Goal: Transaction & Acquisition: Purchase product/service

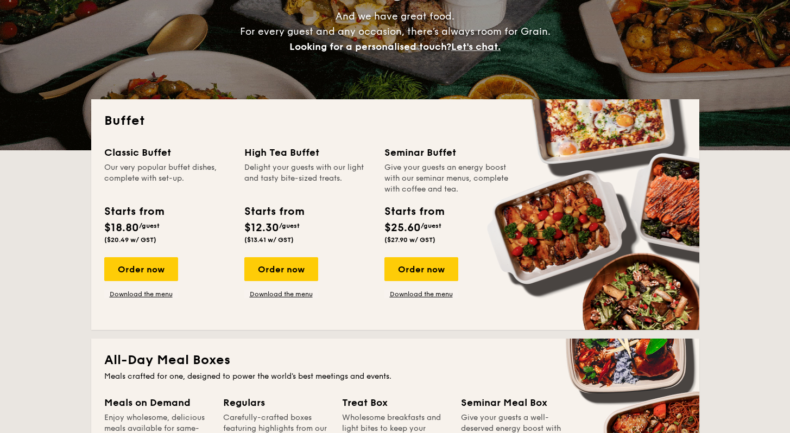
scroll to position [269, 0]
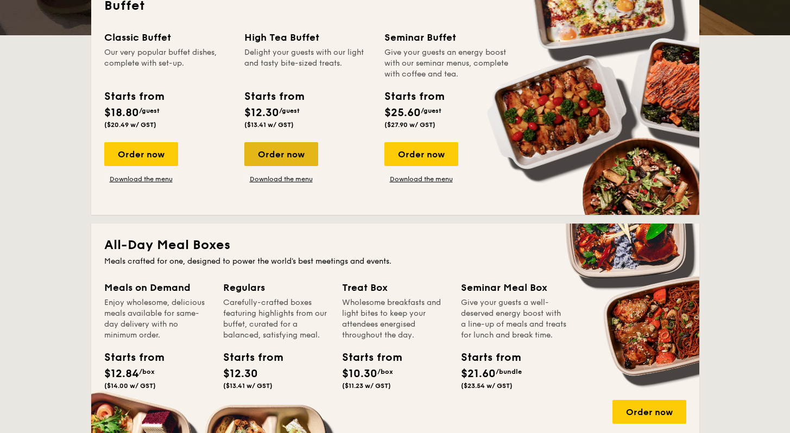
click at [290, 155] on div "Order now" at bounding box center [281, 154] width 74 height 24
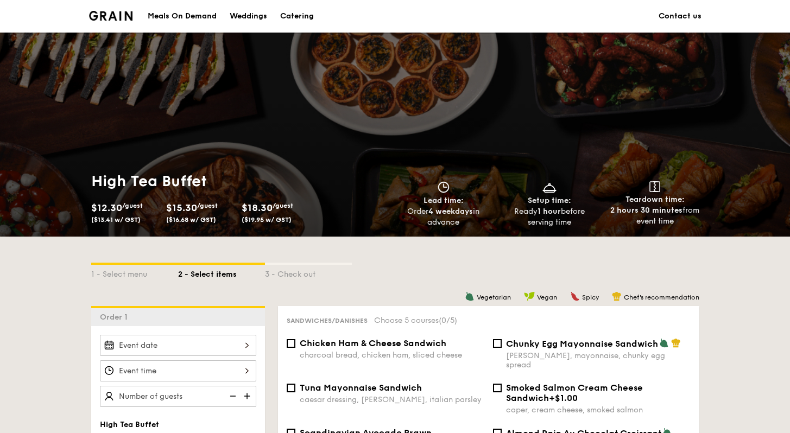
scroll to position [169, 0]
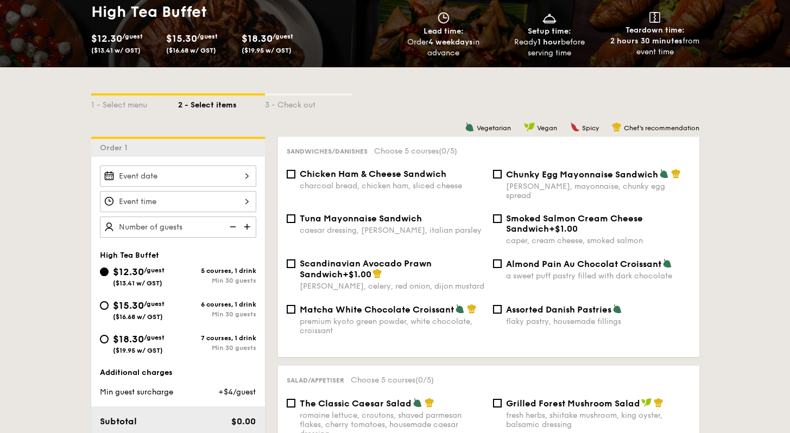
click at [246, 229] on img at bounding box center [248, 227] width 16 height 21
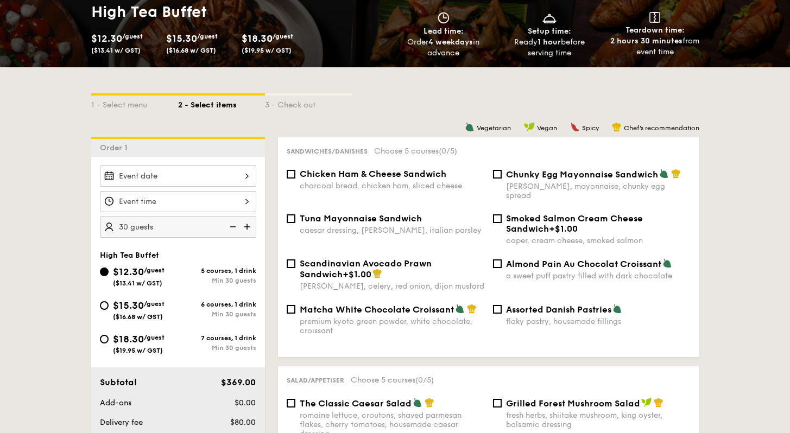
click at [246, 229] on img at bounding box center [248, 227] width 16 height 21
click at [231, 230] on img at bounding box center [232, 227] width 16 height 21
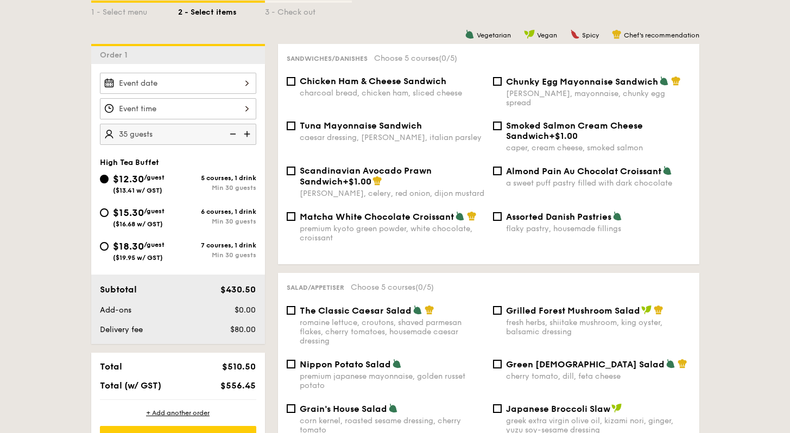
scroll to position [260, 0]
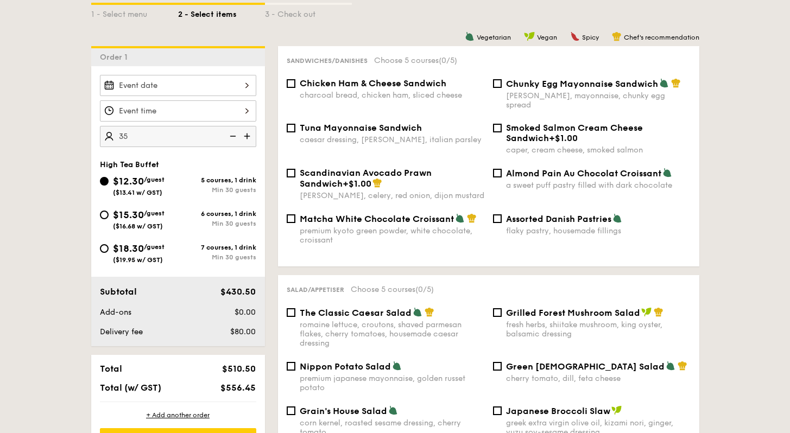
click at [245, 138] on img at bounding box center [248, 136] width 16 height 21
click at [231, 139] on img at bounding box center [232, 136] width 16 height 21
type input "35 guests"
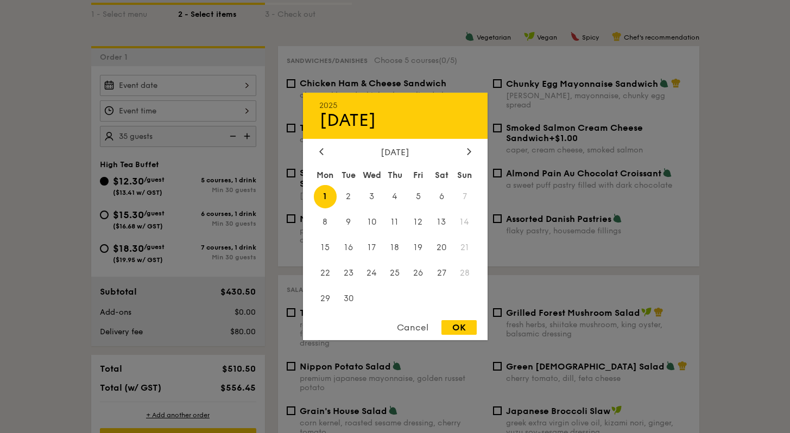
click at [168, 92] on div "2025 Sep [DATE] Tue Wed Thu Fri Sat Sun 1 2 3 4 5 6 7 8 9 10 11 12 13 14 15 16 …" at bounding box center [178, 85] width 156 height 21
click at [419, 204] on span "5" at bounding box center [417, 196] width 23 height 23
click at [466, 327] on div "OK" at bounding box center [458, 327] width 35 height 15
type input "[DATE]"
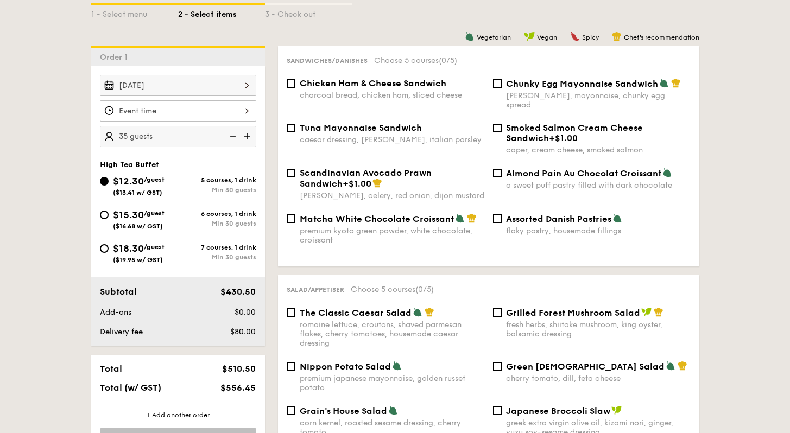
click at [163, 111] on div at bounding box center [178, 110] width 156 height 21
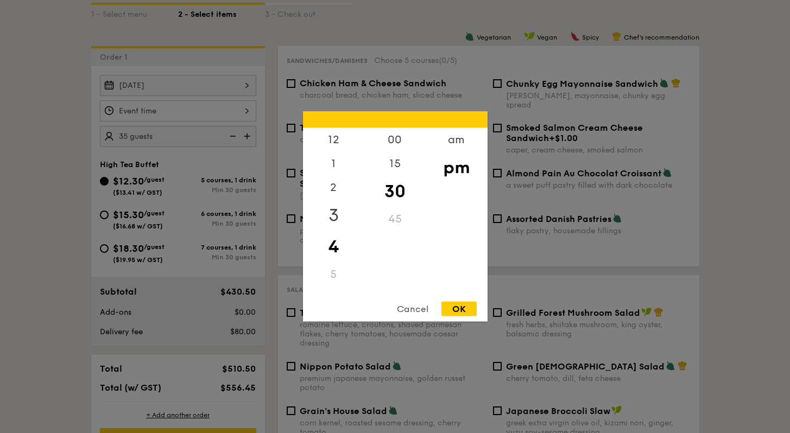
click at [330, 219] on div "3" at bounding box center [333, 215] width 61 height 31
click at [399, 198] on div "30" at bounding box center [394, 191] width 61 height 31
click at [394, 159] on div "15" at bounding box center [394, 167] width 61 height 31
click at [472, 307] on div "OK" at bounding box center [458, 309] width 35 height 15
type input "3:15PM"
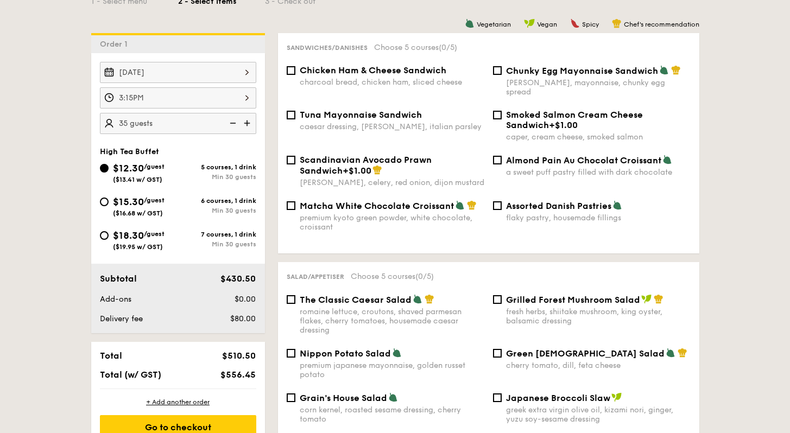
scroll to position [273, 0]
click at [323, 201] on span "Matcha White Chocolate Croissant" at bounding box center [377, 206] width 154 height 10
click at [295, 201] on input "Matcha White Chocolate Croissant premium kyoto green powder, white chocolate, c…" at bounding box center [291, 205] width 9 height 9
checkbox input "true"
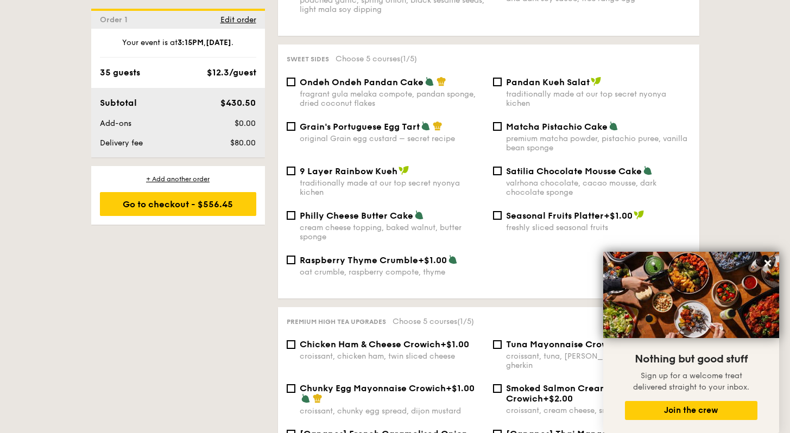
click at [341, 227] on div "cream cheese topping, baked walnut, butter sponge" at bounding box center [392, 232] width 185 height 18
click at [295, 220] on input "Philly Cheese Butter Cake cream cheese topping, baked walnut, butter sponge" at bounding box center [291, 215] width 9 height 9
checkbox input "true"
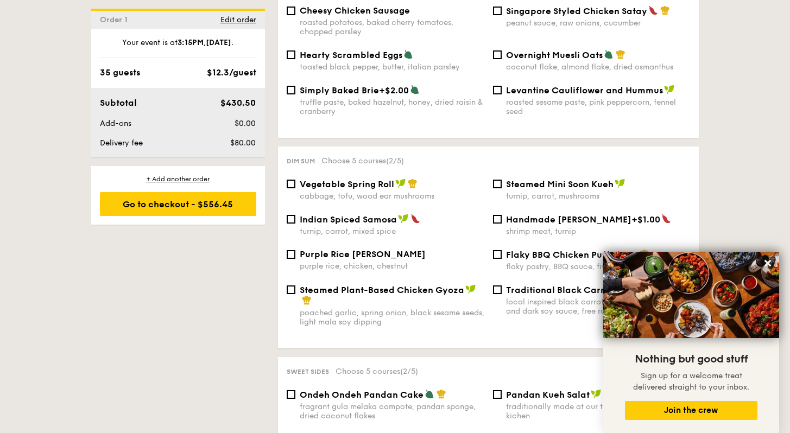
click at [341, 227] on div "turnip, carrot, mixed spice" at bounding box center [392, 231] width 185 height 9
click at [295, 224] on input "Indian Spiced Samosa turnip, carrot, mixed spice" at bounding box center [291, 219] width 9 height 9
checkbox input "true"
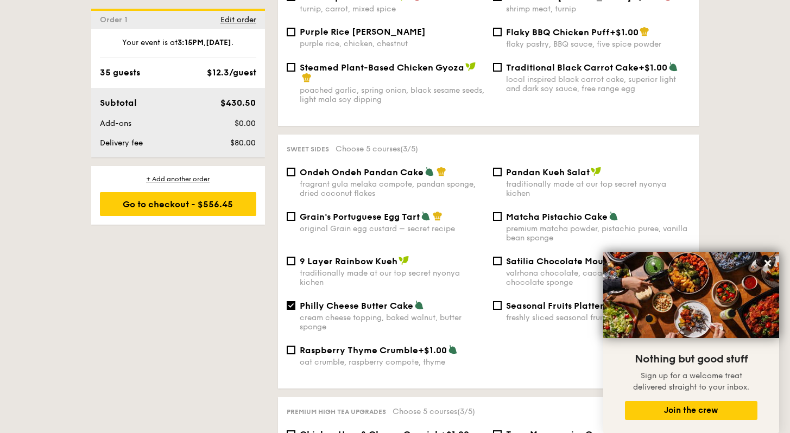
click at [392, 224] on div "original Grain egg custard – secret recipe" at bounding box center [392, 228] width 185 height 9
click at [295, 221] on input "Grain's Portuguese Egg Tart original Grain egg custard – secret recipe" at bounding box center [291, 216] width 9 height 9
checkbox input "true"
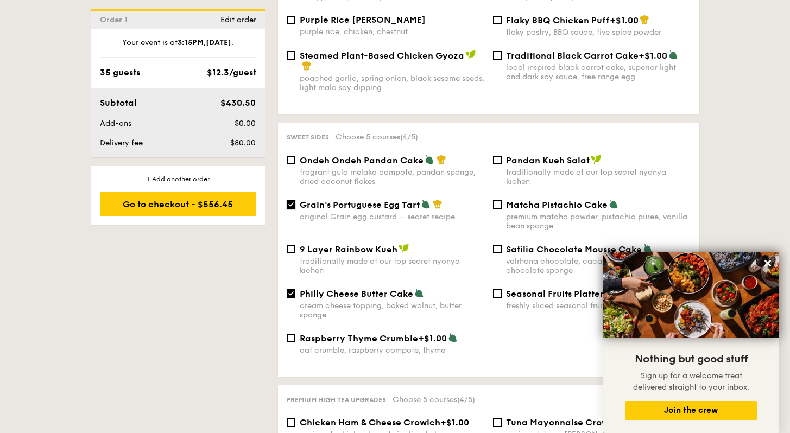
scroll to position [1115, 0]
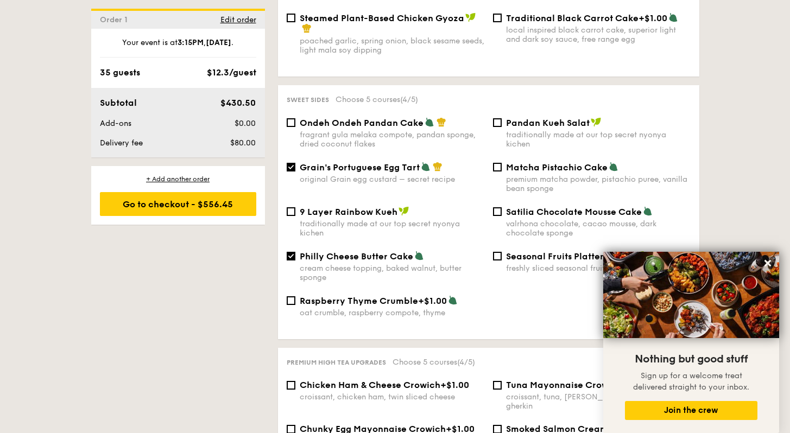
click at [348, 39] on div "poached garlic, spring onion, black sesame seeds, light mala soy dipping" at bounding box center [392, 45] width 185 height 18
click at [295, 22] on input "Steamed Plant-Based Chicken Gyoza poached garlic, spring onion, black sesame se…" at bounding box center [291, 18] width 9 height 9
checkbox input "true"
click at [767, 267] on icon at bounding box center [767, 263] width 10 height 10
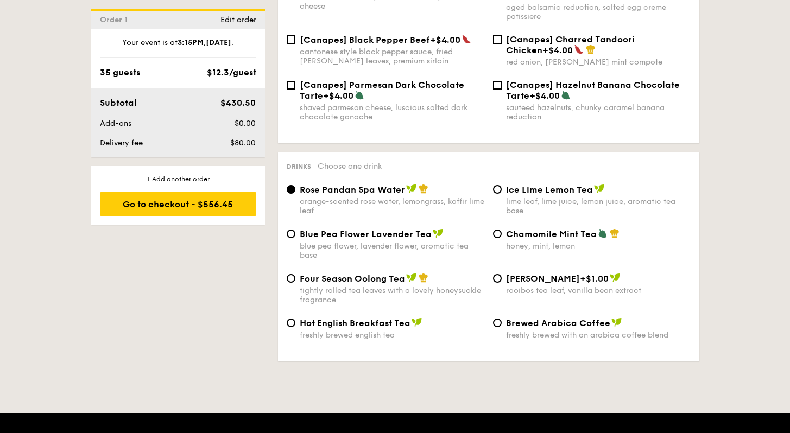
scroll to position [1716, 0]
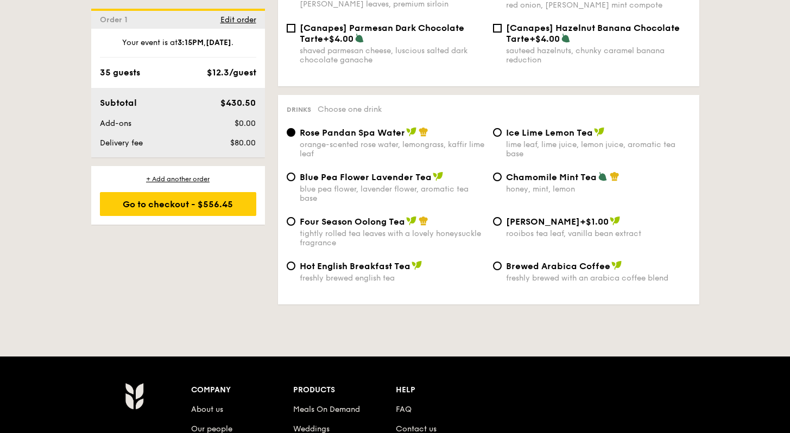
click at [556, 140] on div "lime leaf, lime juice, lemon juice, aromatic tea base" at bounding box center [598, 149] width 185 height 18
click at [501, 137] on input "Ice Lime Lemon Tea lime leaf, lime juice, lemon juice, aromatic tea base" at bounding box center [497, 132] width 9 height 9
radio input "true"
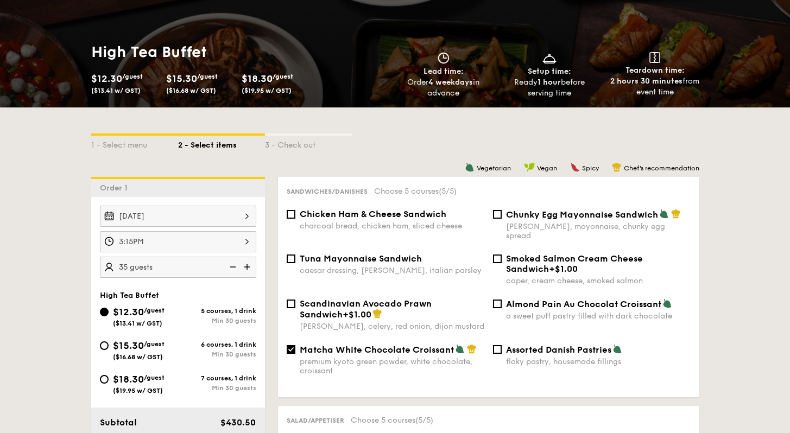
scroll to position [162, 0]
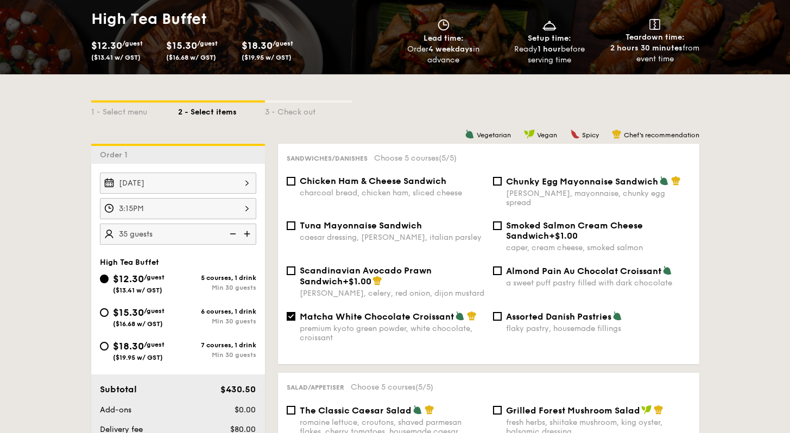
click at [244, 231] on img at bounding box center [248, 234] width 16 height 21
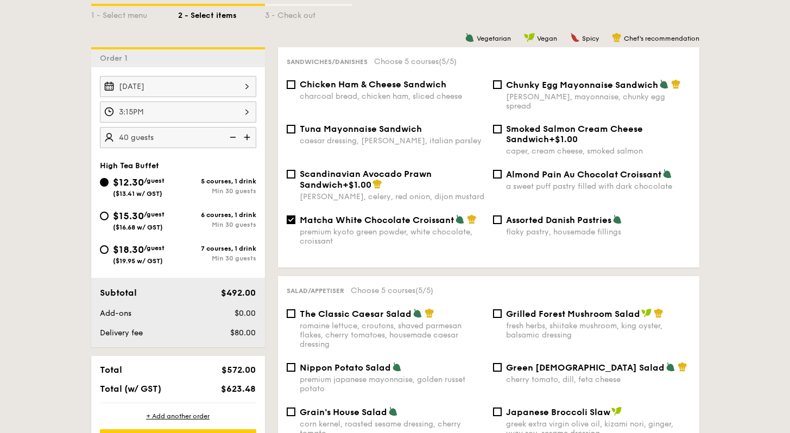
scroll to position [259, 0]
click at [228, 139] on img at bounding box center [232, 136] width 16 height 21
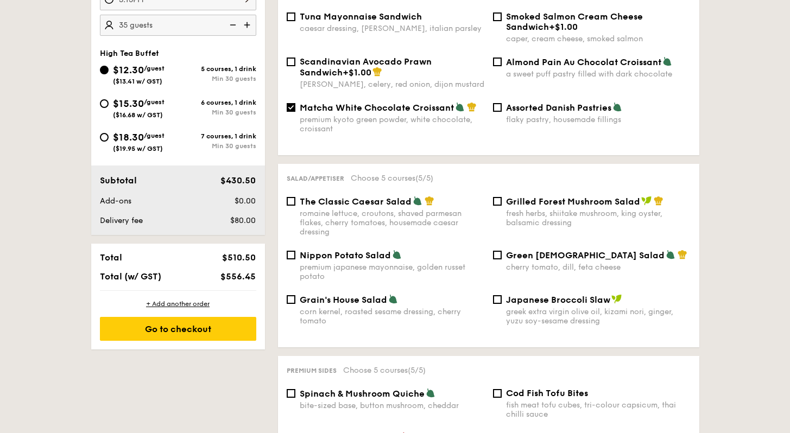
scroll to position [372, 0]
click at [227, 28] on img at bounding box center [232, 24] width 16 height 21
click at [251, 28] on img at bounding box center [248, 24] width 16 height 21
type input "35 guests"
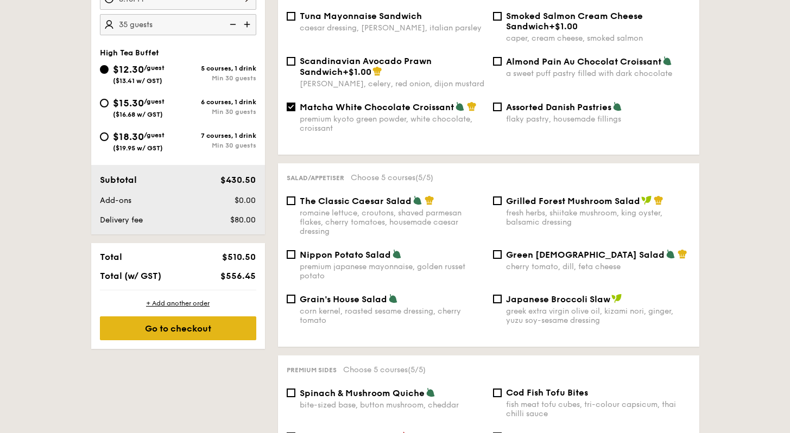
click at [237, 336] on div "Go to checkout" at bounding box center [178, 328] width 156 height 24
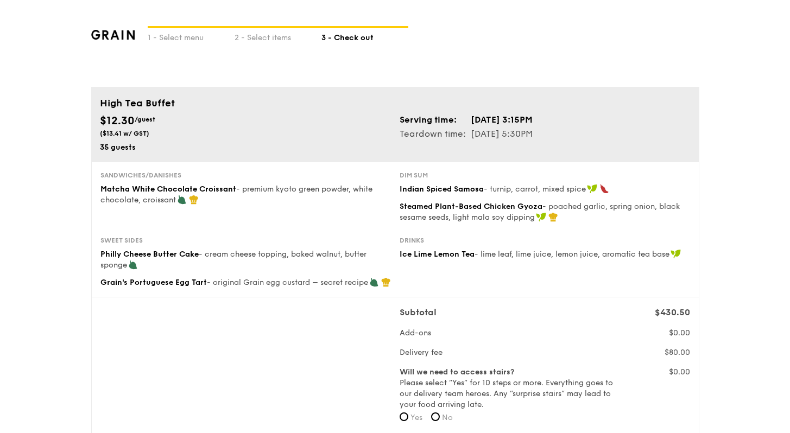
drag, startPoint x: 409, startPoint y: 125, endPoint x: 423, endPoint y: 162, distance: 39.5
click at [423, 162] on div "High Tea Buffet $12.30 /guest ($13.41 w/ GST) 35 guests Serving time: [DATE] 3:…" at bounding box center [395, 263] width 608 height 352
click at [441, 186] on span "Indian Spiced Samosa" at bounding box center [441, 189] width 84 height 9
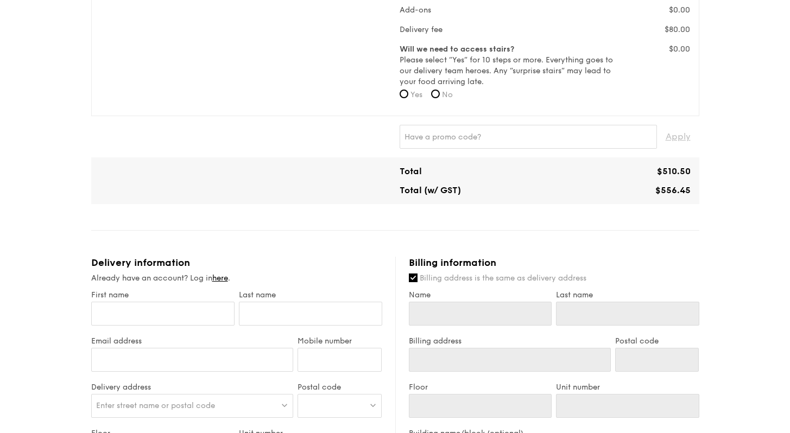
scroll to position [430, 0]
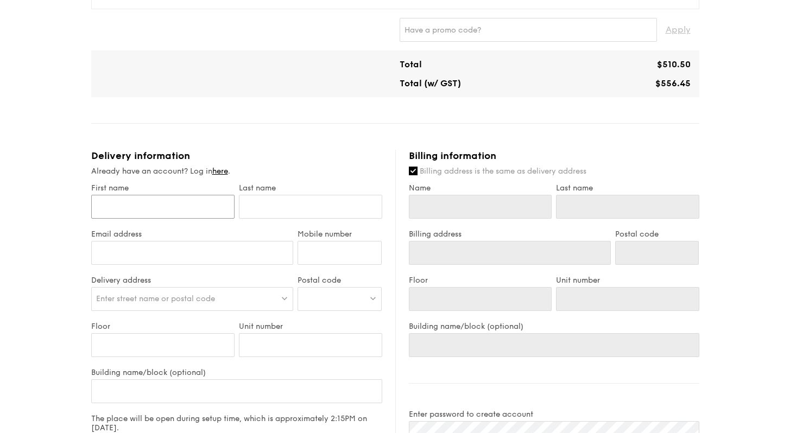
click at [163, 201] on input "First name" at bounding box center [162, 207] width 143 height 24
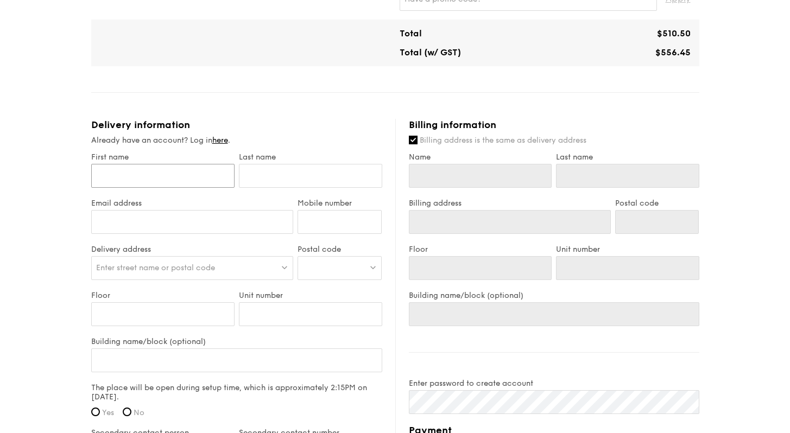
scroll to position [467, 0]
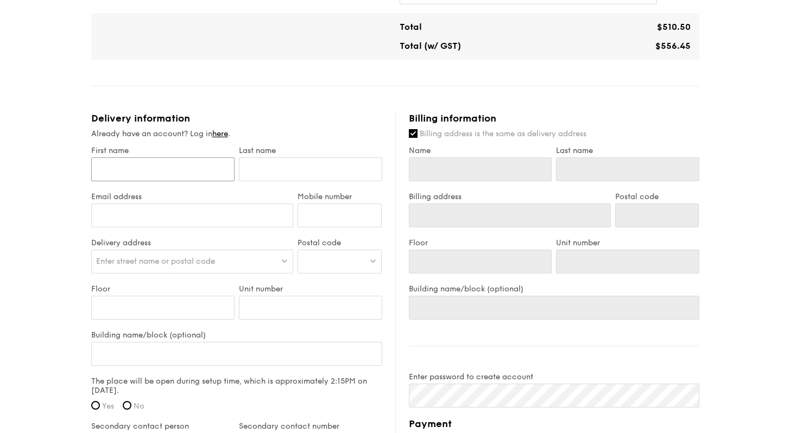
type input "C"
type input "Ch"
type input "Chr"
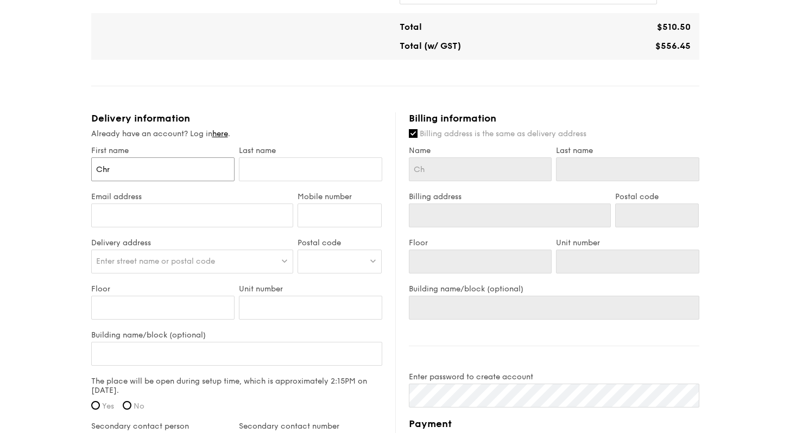
type input "Chr"
type input "Chri"
type input "[PERSON_NAME]"
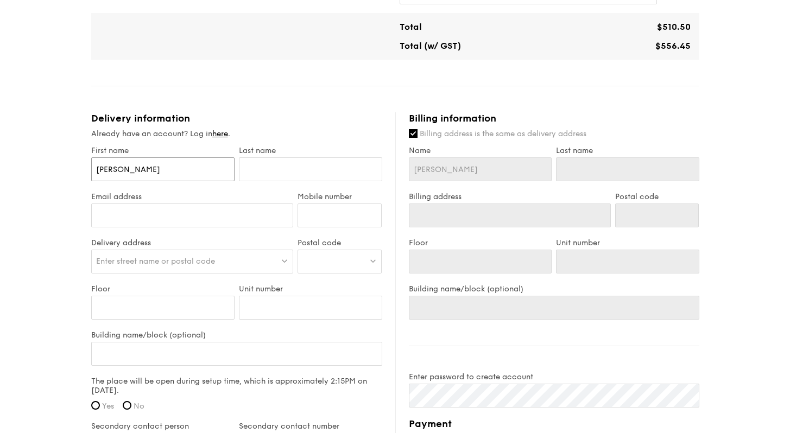
type input "[DEMOGRAPHIC_DATA]"
type input "[PERSON_NAME]"
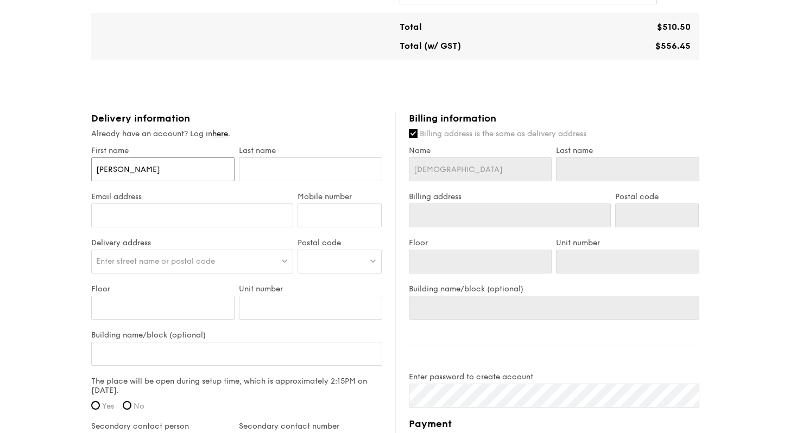
type input "[PERSON_NAME]"
type input "[DEMOGRAPHIC_DATA]"
type input "F"
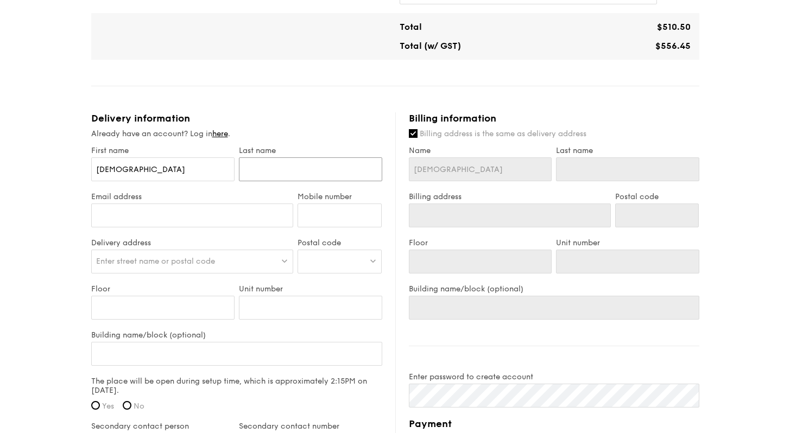
type input "F"
type input "Fo"
type input "Foo"
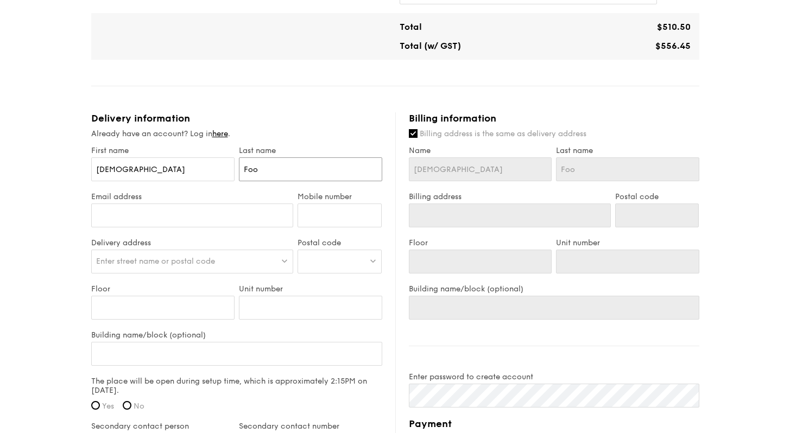
type input "Foo"
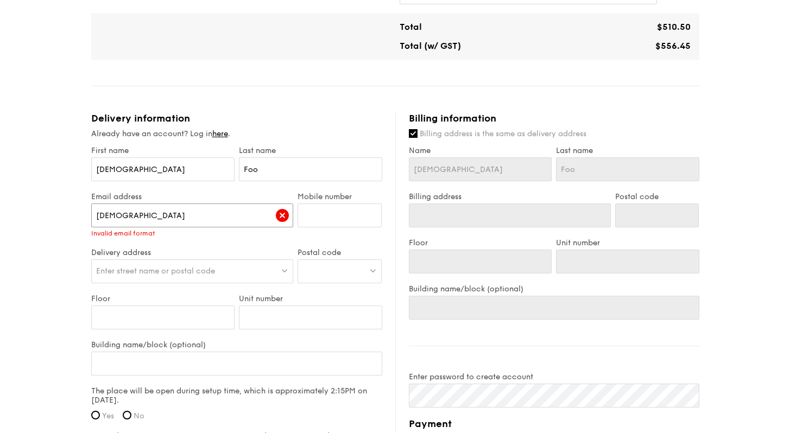
type input "[EMAIL_ADDRESS][DOMAIN_NAME]"
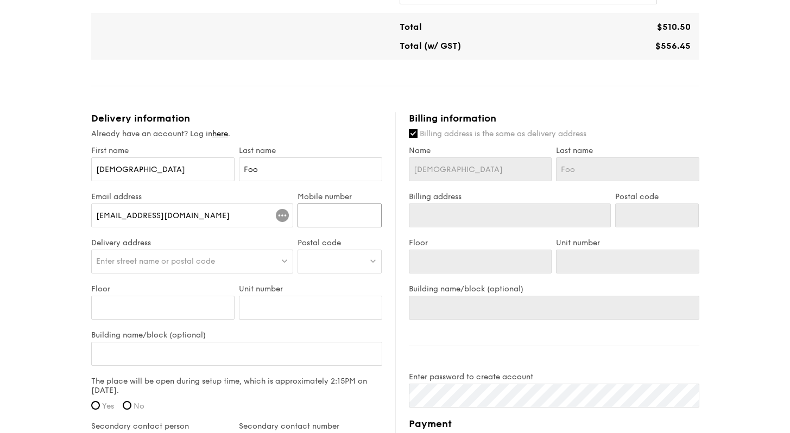
click at [314, 213] on input "Mobile number" at bounding box center [339, 216] width 84 height 24
type input "98926515"
click at [187, 259] on span "Enter street name or postal code" at bounding box center [155, 261] width 119 height 9
click at [253, 265] on input "search" at bounding box center [192, 262] width 201 height 24
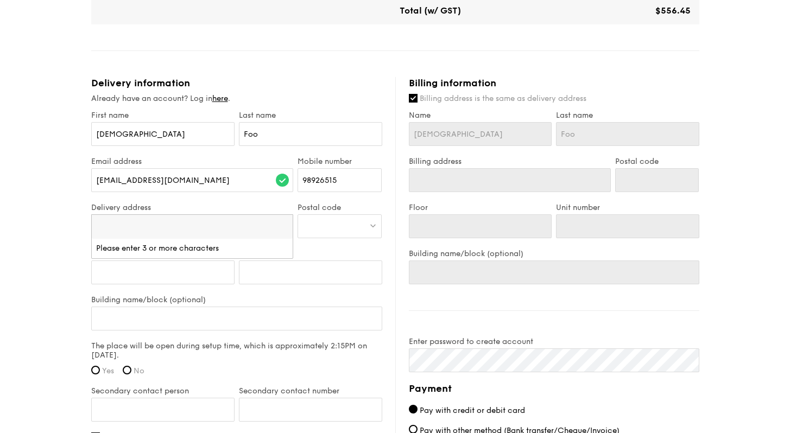
scroll to position [514, 0]
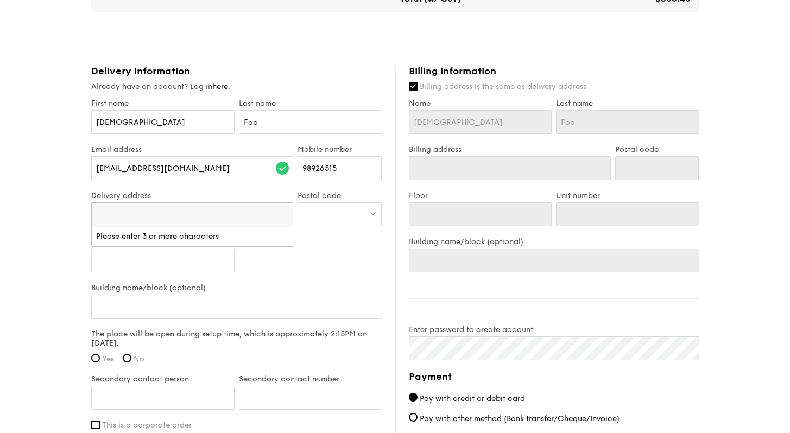
paste input "[GEOGRAPHIC_DATA]"
type input "[GEOGRAPHIC_DATA]"
click at [329, 222] on div at bounding box center [339, 214] width 84 height 24
click at [243, 218] on div "Enter street name or postal code" at bounding box center [192, 214] width 202 height 24
click at [201, 219] on input "[GEOGRAPHIC_DATA]" at bounding box center [192, 215] width 201 height 24
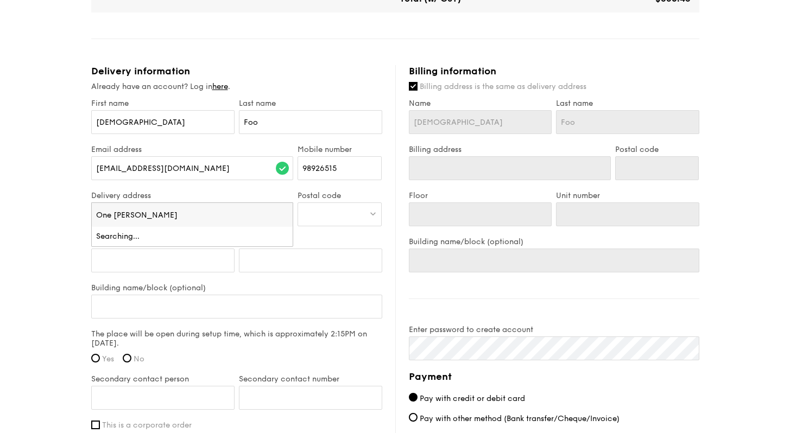
type input "[GEOGRAPHIC_DATA]"
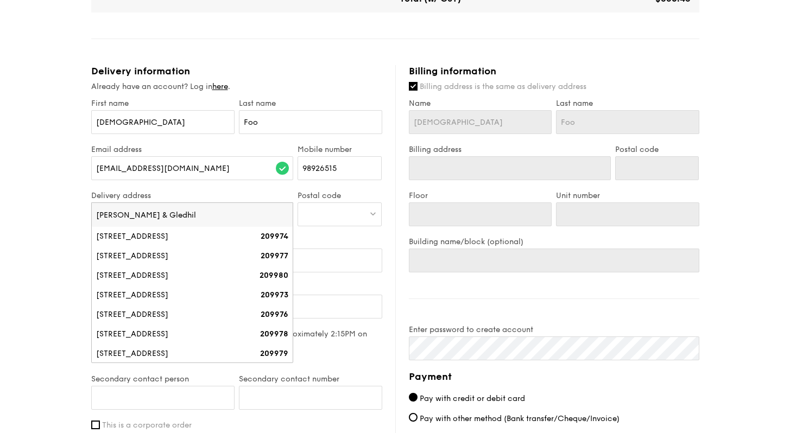
type input "[PERSON_NAME] & [PERSON_NAME]"
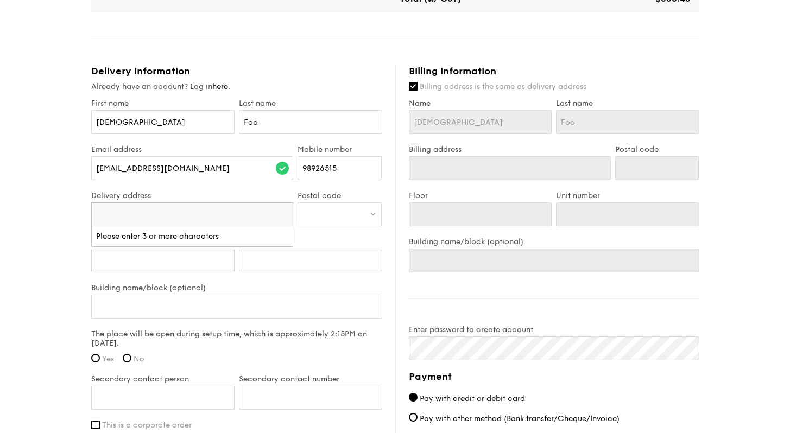
click at [341, 211] on div at bounding box center [339, 214] width 84 height 24
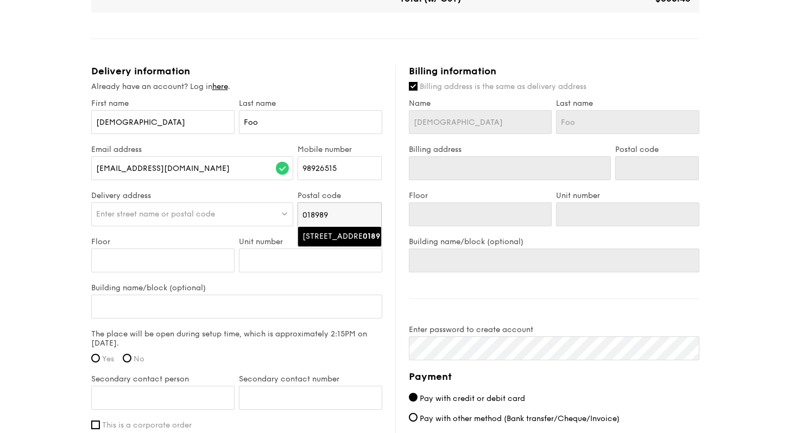
type input "018989"
click at [350, 234] on div "[STREET_ADDRESS]" at bounding box center [330, 236] width 56 height 11
type input "[STREET_ADDRESS]"
type input "018989"
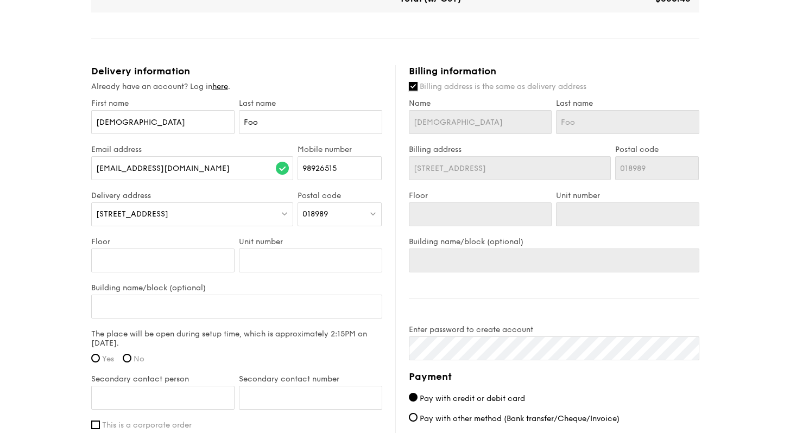
click at [412, 90] on input "Billing address is the same as delivery address" at bounding box center [413, 86] width 9 height 9
checkbox input "false"
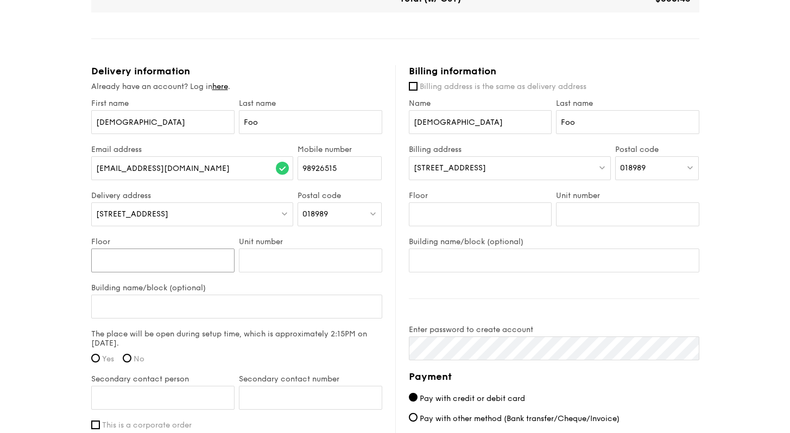
click at [198, 257] on input "Floor" at bounding box center [162, 261] width 143 height 24
type input "Level 31"
click at [278, 304] on input "Building name/block (optional)" at bounding box center [236, 307] width 291 height 24
type input "A"
type input "[GEOGRAPHIC_DATA]"
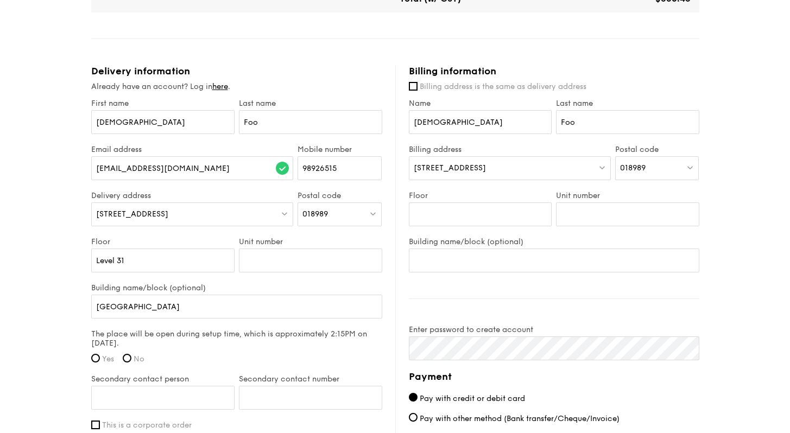
click at [716, 256] on div "1 - Select menu 2 - Select items 3 - Check out High Tea Buffet $12.30 /guest ($…" at bounding box center [395, 63] width 790 height 1155
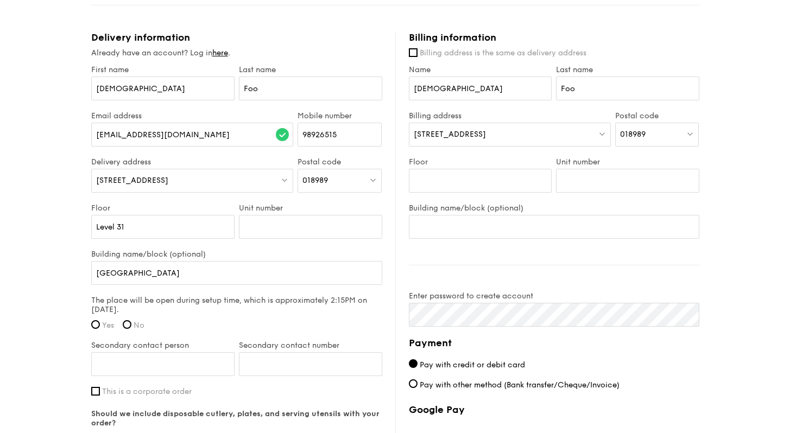
scroll to position [593, 0]
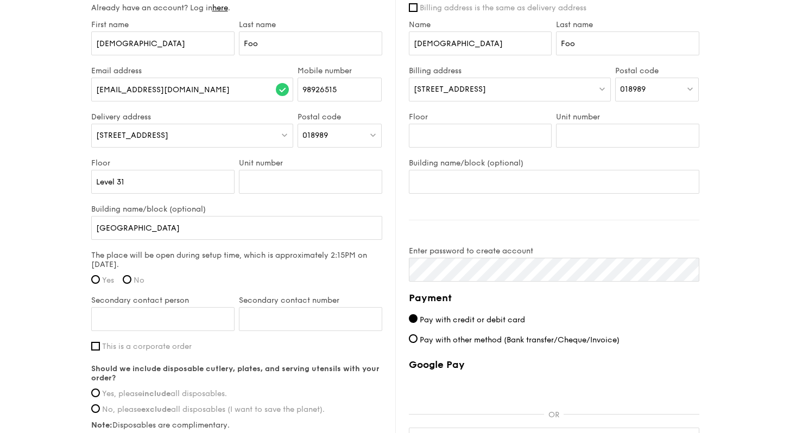
click at [116, 258] on label "The place will be open during setup time, which is approximately 2:15PM on [DAT…" at bounding box center [236, 260] width 291 height 18
click at [105, 254] on label "The place will be open during setup time, which is approximately 2:15PM on [DAT…" at bounding box center [236, 260] width 291 height 18
drag, startPoint x: 119, startPoint y: 251, endPoint x: 133, endPoint y: 263, distance: 18.8
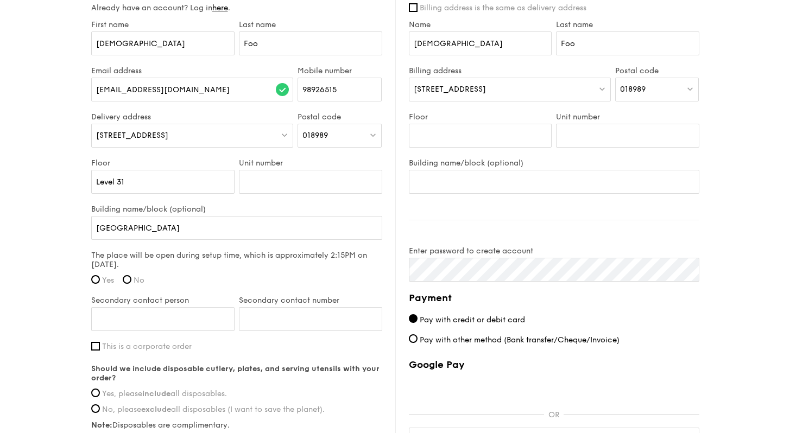
click at [133, 263] on label "The place will be open during setup time, which is approximately 2:15PM on [DAT…" at bounding box center [236, 260] width 291 height 18
click at [131, 262] on label "The place will be open during setup time, which is approximately 2:15PM on [DAT…" at bounding box center [236, 260] width 291 height 18
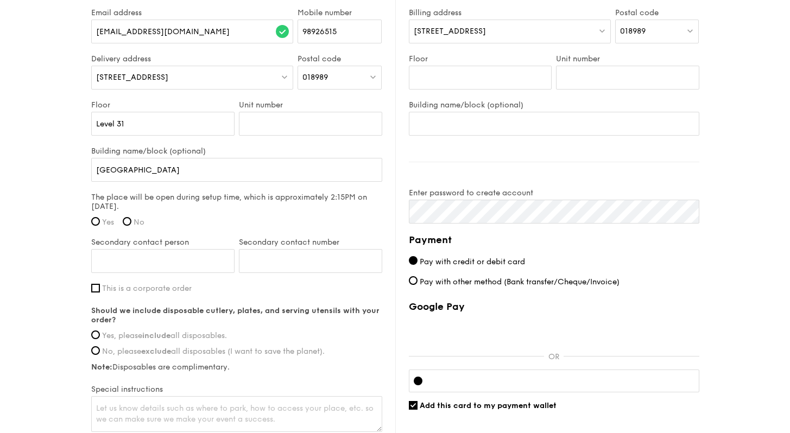
scroll to position [654, 0]
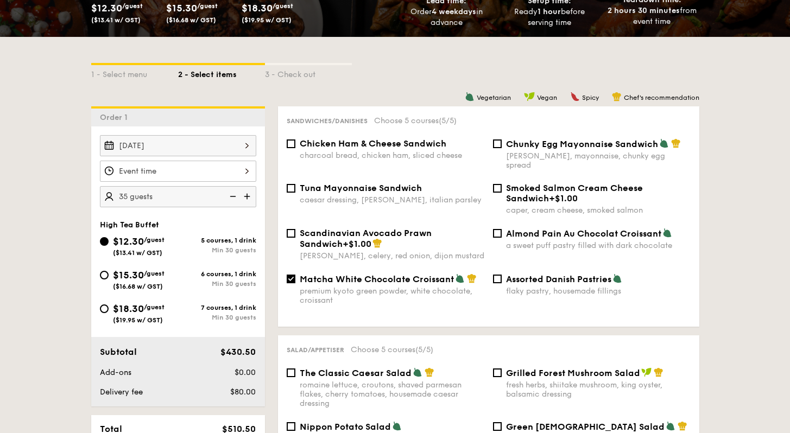
scroll to position [201, 0]
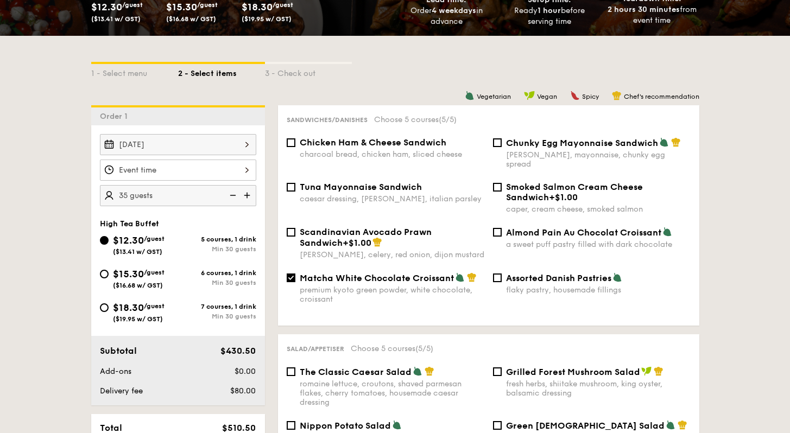
click at [204, 171] on div at bounding box center [178, 170] width 156 height 21
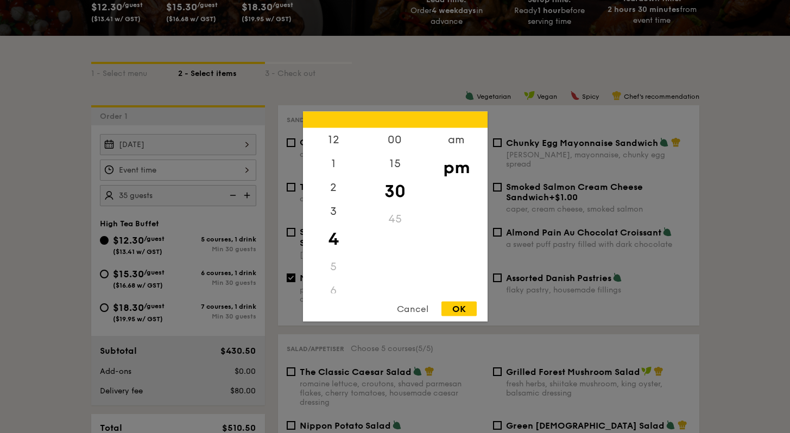
click at [341, 244] on div "4" at bounding box center [333, 239] width 61 height 31
click at [404, 145] on div "00" at bounding box center [394, 143] width 61 height 31
click at [453, 175] on div "pm" at bounding box center [455, 167] width 61 height 31
click at [328, 206] on div "3" at bounding box center [333, 215] width 61 height 31
click at [408, 223] on div "45" at bounding box center [394, 222] width 61 height 31
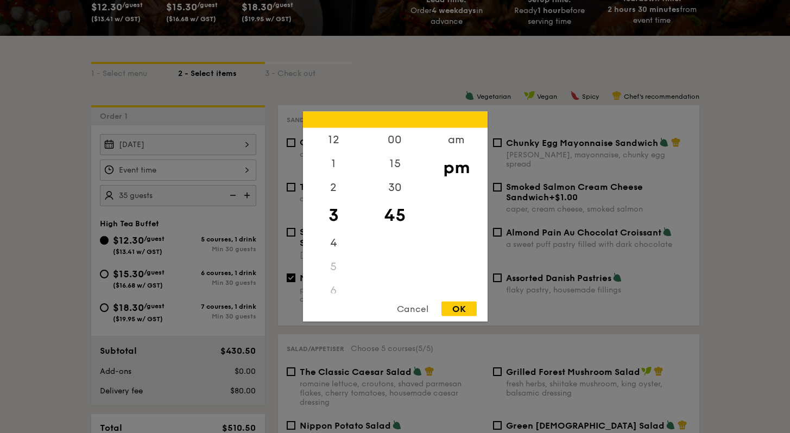
click at [462, 306] on div "OK" at bounding box center [458, 309] width 35 height 15
type input "3:45PM"
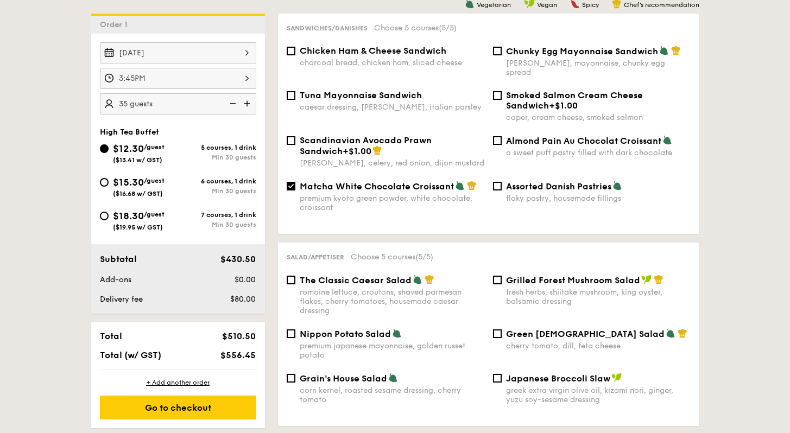
scroll to position [361, 0]
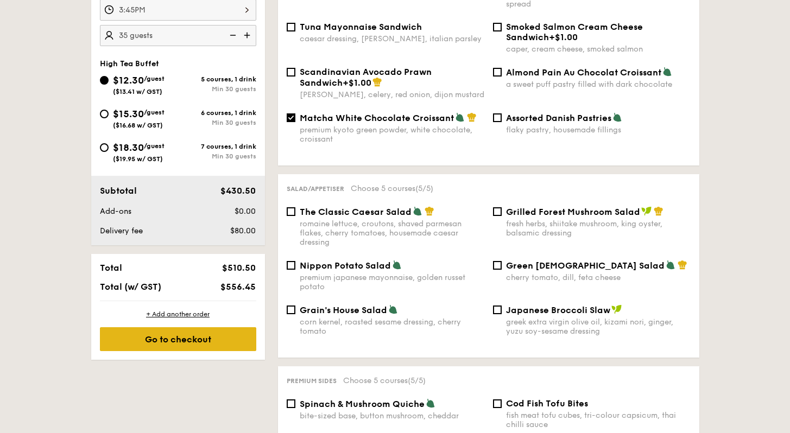
click at [241, 336] on div "Go to checkout" at bounding box center [178, 339] width 156 height 24
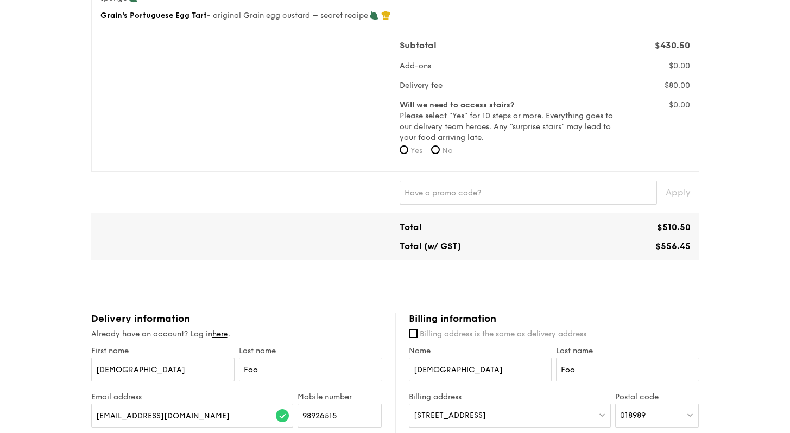
scroll to position [268, 0]
click at [449, 147] on span "No" at bounding box center [447, 149] width 11 height 9
click at [440, 147] on input "No" at bounding box center [435, 149] width 9 height 9
radio input "true"
click at [318, 177] on div "Apply" at bounding box center [395, 191] width 608 height 41
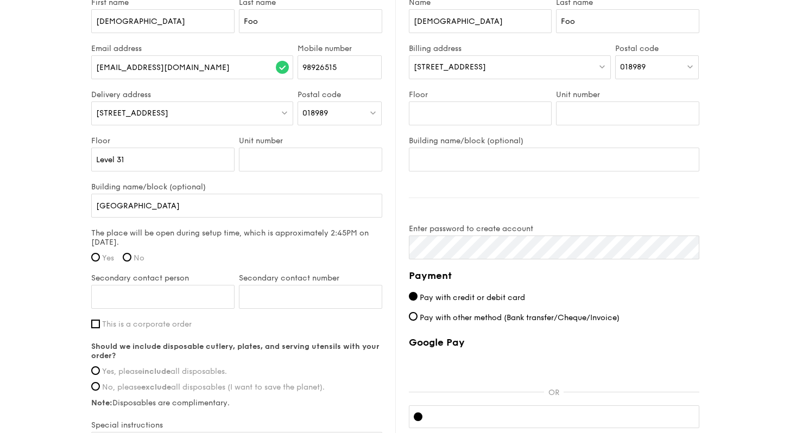
scroll to position [716, 0]
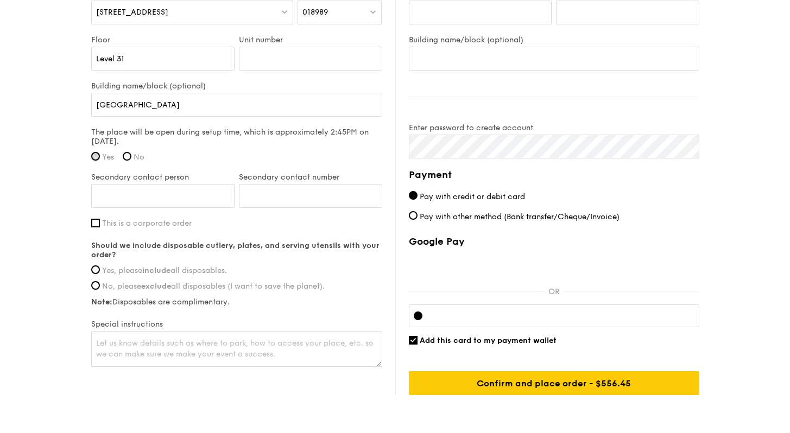
click at [92, 156] on input "Yes" at bounding box center [95, 156] width 9 height 9
radio input "true"
click at [145, 196] on input "Secondary contact person" at bounding box center [162, 196] width 143 height 24
paste input "[PERSON_NAME]"
type input "[PERSON_NAME]"
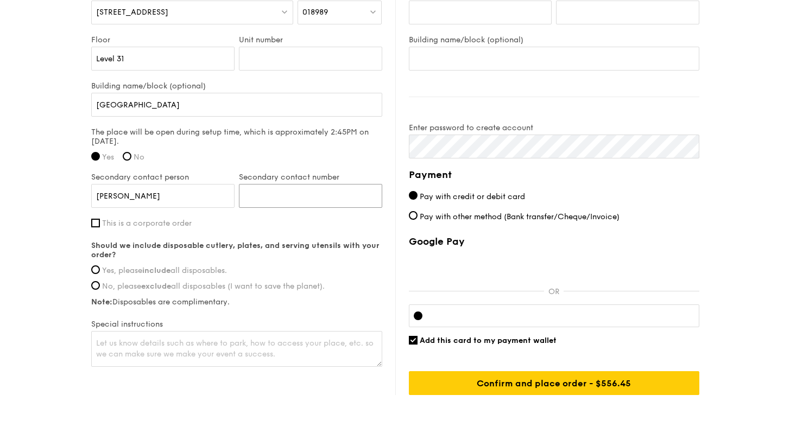
click at [298, 200] on input "Secondary contact number" at bounding box center [310, 196] width 143 height 24
paste input "89402557"
click at [247, 196] on input "89402557" at bounding box center [310, 196] width 143 height 24
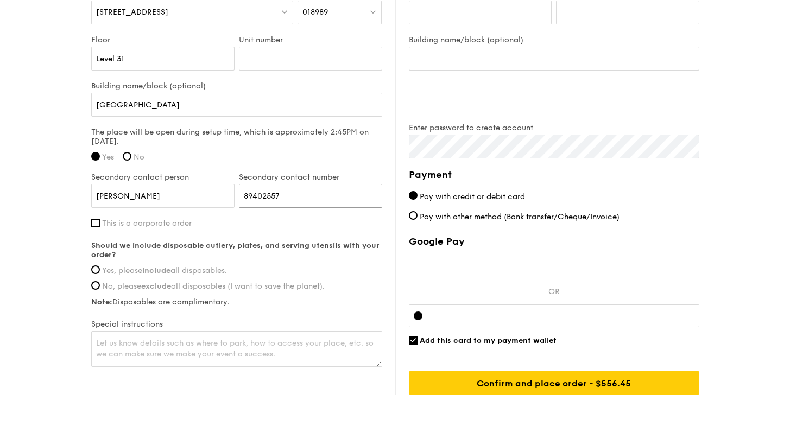
click at [295, 197] on input "89402557" at bounding box center [310, 196] width 143 height 24
type input "89402557"
click at [118, 226] on span "This is a corporate order" at bounding box center [147, 223] width 90 height 9
click at [100, 226] on input "This is a corporate order" at bounding box center [95, 223] width 9 height 9
checkbox input "true"
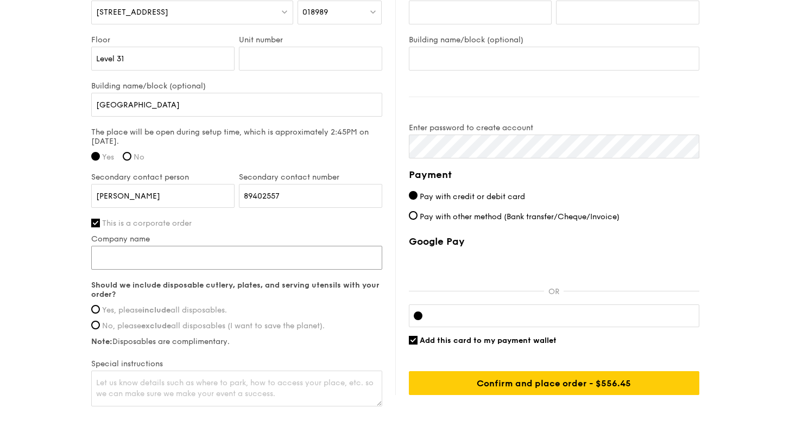
click at [143, 257] on input "Company name" at bounding box center [236, 258] width 291 height 24
type input "[PERSON_NAME] & [PERSON_NAME]"
click at [178, 309] on span "Yes, please include all disposables." at bounding box center [164, 310] width 125 height 9
click at [100, 309] on input "Yes, please include all disposables." at bounding box center [95, 309] width 9 height 9
radio input "true"
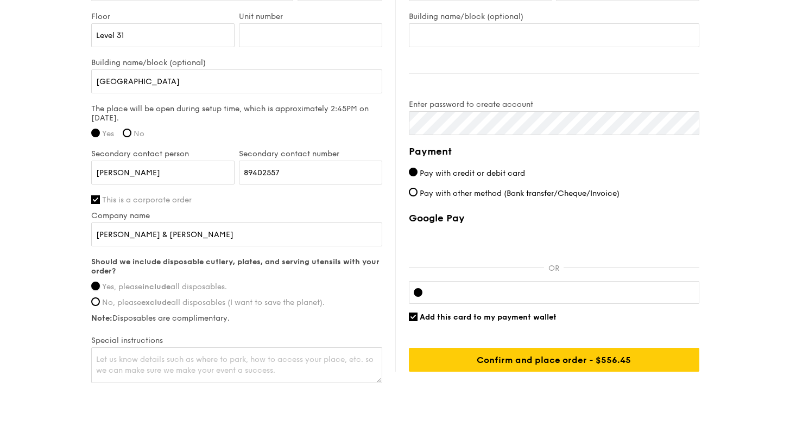
scroll to position [742, 0]
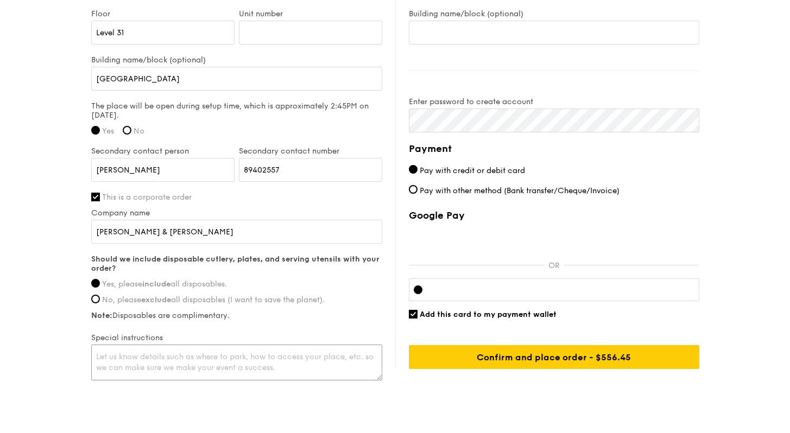
click at [274, 370] on textarea at bounding box center [236, 363] width 291 height 36
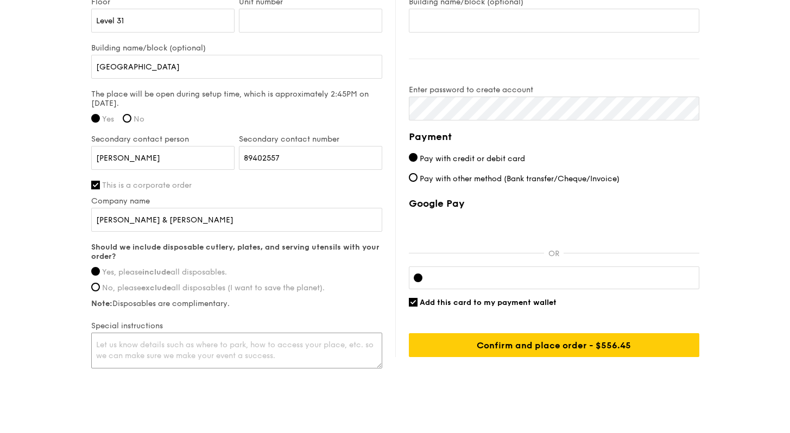
scroll to position [779, 0]
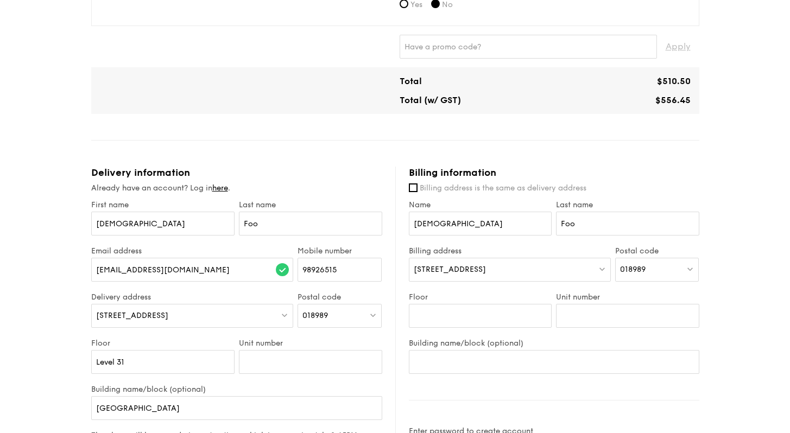
scroll to position [424, 0]
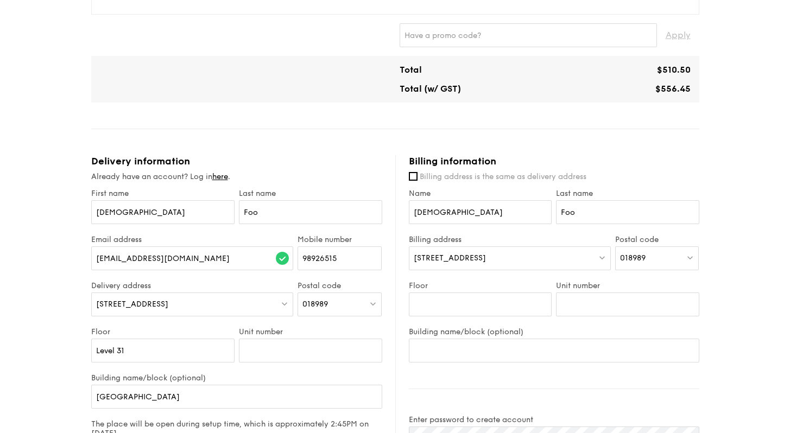
click at [523, 264] on div "[STREET_ADDRESS]" at bounding box center [510, 258] width 202 height 24
click at [669, 266] on div "018989" at bounding box center [657, 258] width 84 height 24
type input "574802"
click at [673, 282] on div "[STREET_ADDRESS]" at bounding box center [648, 280] width 56 height 11
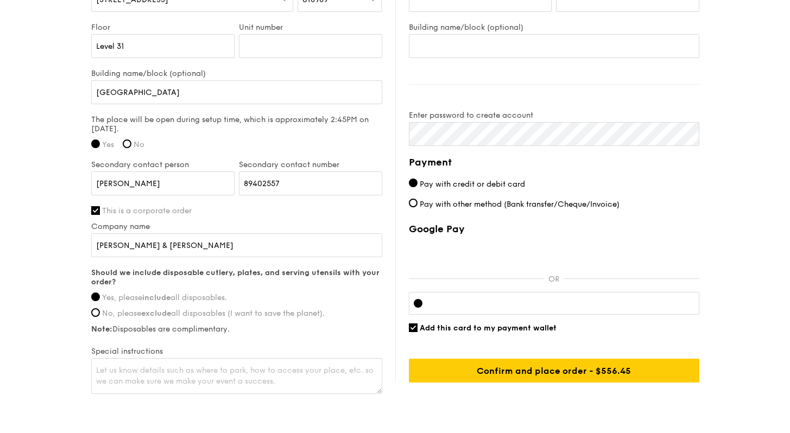
scroll to position [704, 0]
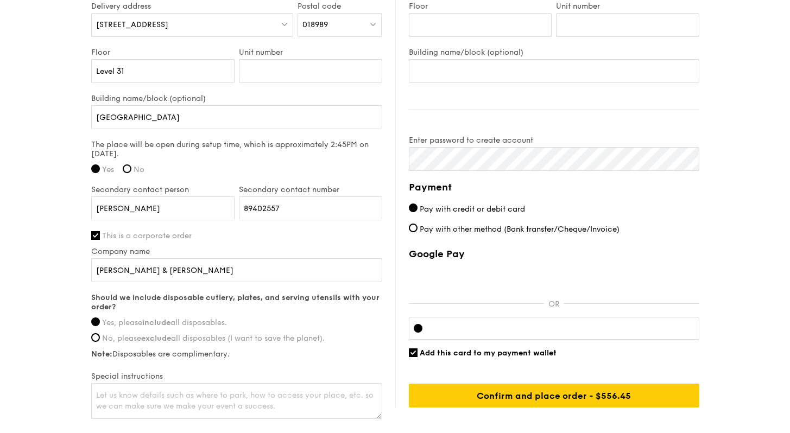
click at [429, 348] on span "Add this card to my payment wallet" at bounding box center [487, 352] width 137 height 9
click at [417, 348] on input "Add this card to my payment wallet" at bounding box center [413, 352] width 9 height 9
checkbox input "false"
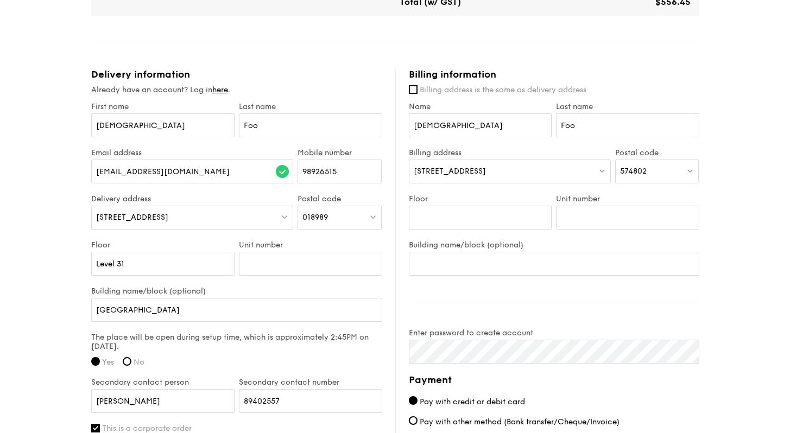
scroll to position [510, 0]
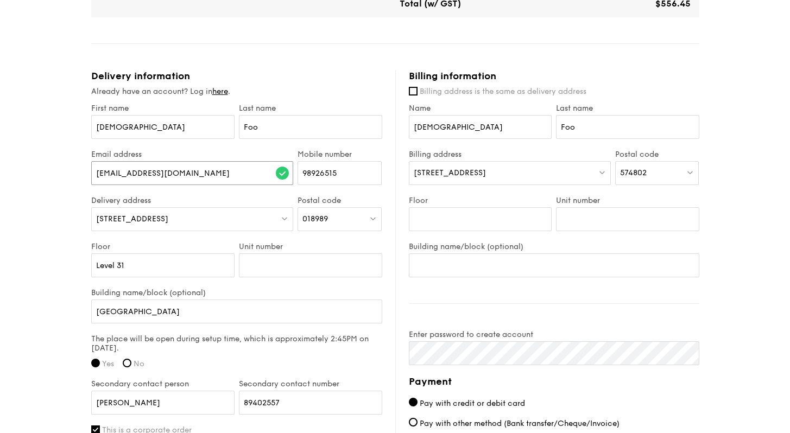
click at [151, 174] on input "[EMAIL_ADDRESS][DOMAIN_NAME]" at bounding box center [192, 173] width 202 height 24
drag, startPoint x: 228, startPoint y: 169, endPoint x: 78, endPoint y: 169, distance: 149.8
click at [78, 169] on div "1 - Select menu 2 - Select items 3 - Check out High Tea Buffet $12.30 /guest ($…" at bounding box center [395, 74] width 790 height 1168
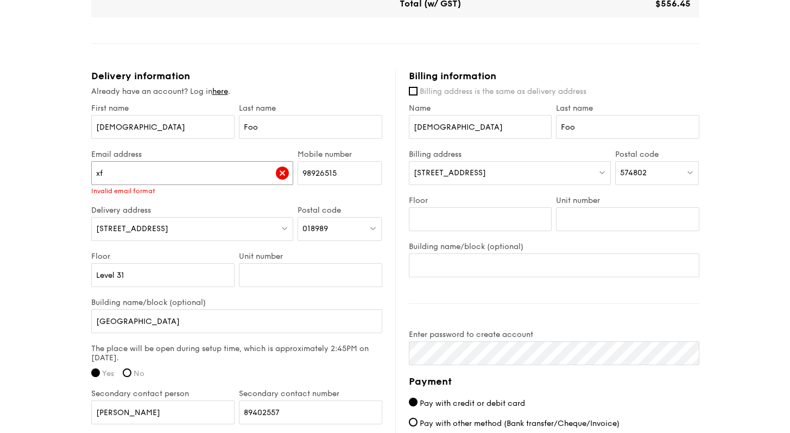
type input "[EMAIL_ADDRESS][DOMAIN_NAME]"
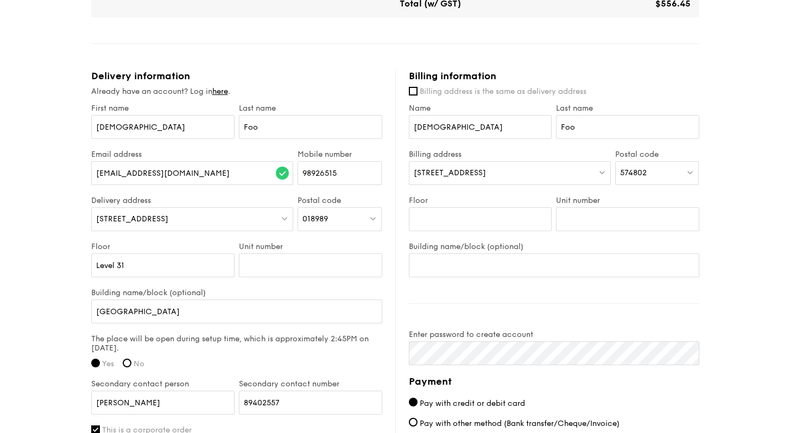
click at [363, 193] on div "Mobile number 98926515" at bounding box center [339, 173] width 88 height 46
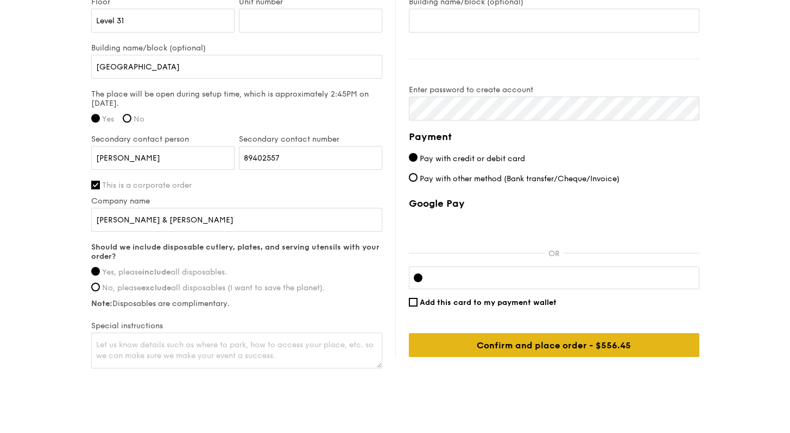
scroll to position [754, 0]
click at [584, 342] on input "Confirm and place order - $556.45" at bounding box center [554, 345] width 290 height 24
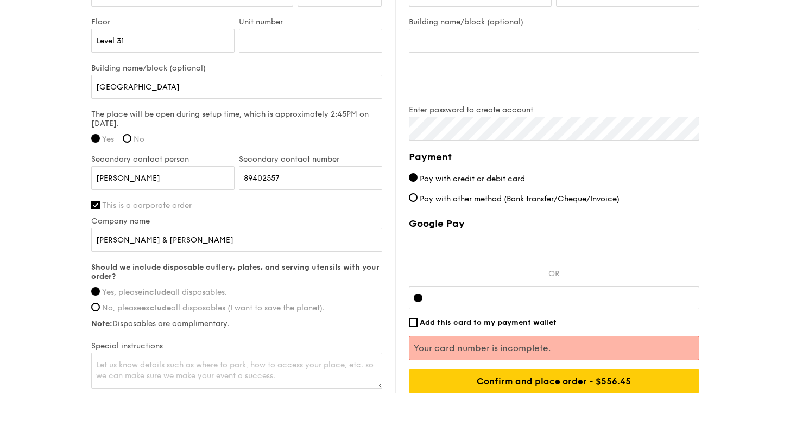
scroll to position [731, 0]
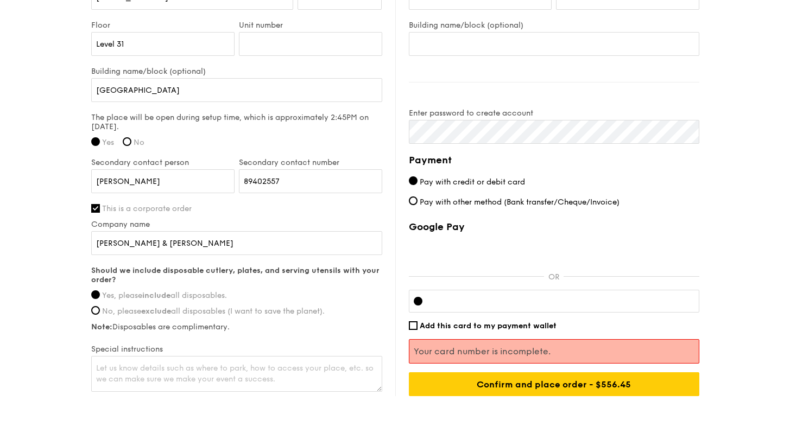
click at [503, 307] on div at bounding box center [554, 301] width 290 height 23
click at [501, 293] on div at bounding box center [554, 301] width 290 height 23
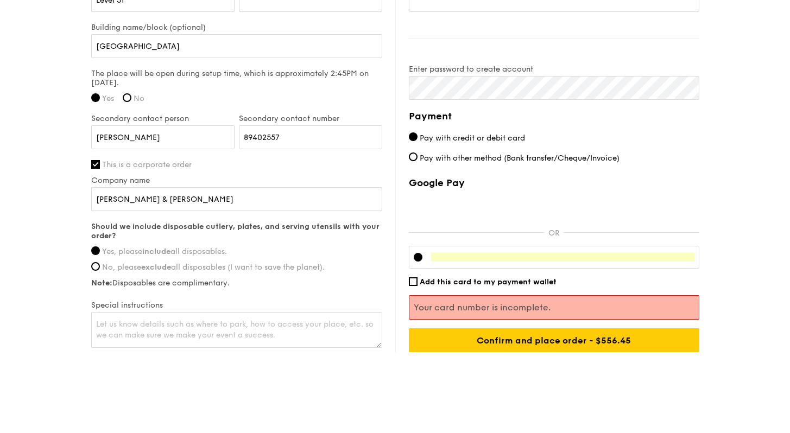
scroll to position [780, 0]
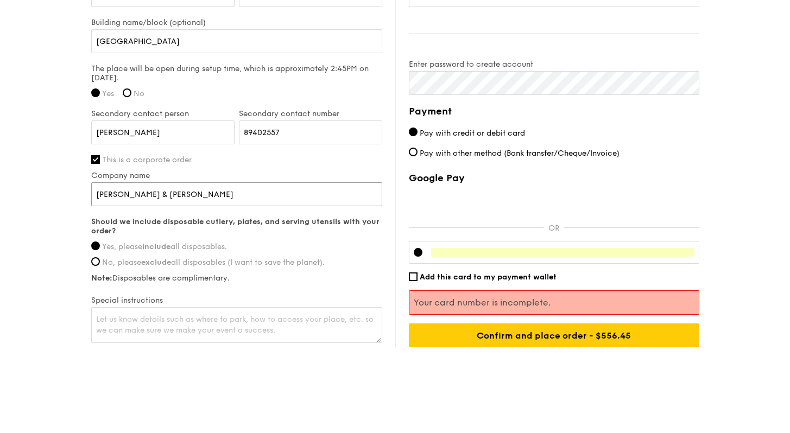
click at [234, 200] on input "[PERSON_NAME] & [PERSON_NAME]" at bounding box center [236, 194] width 291 height 24
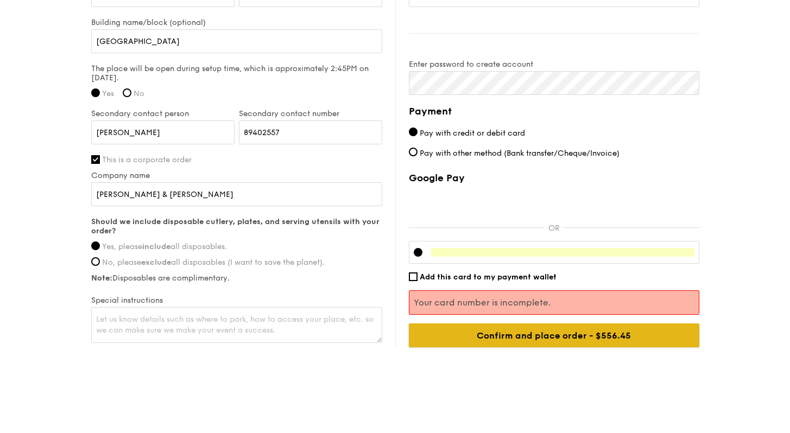
click at [601, 339] on input "Confirm and place order - $556.45" at bounding box center [554, 335] width 290 height 24
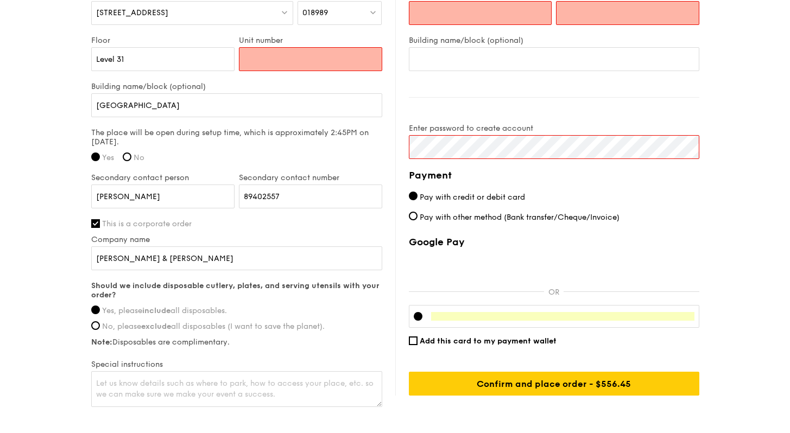
scroll to position [694, 0]
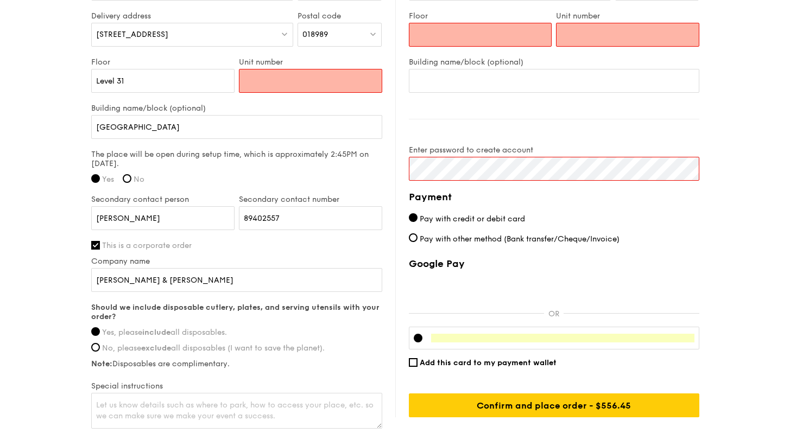
click at [275, 82] on input "Unit number" at bounding box center [310, 81] width 143 height 24
type input "NA"
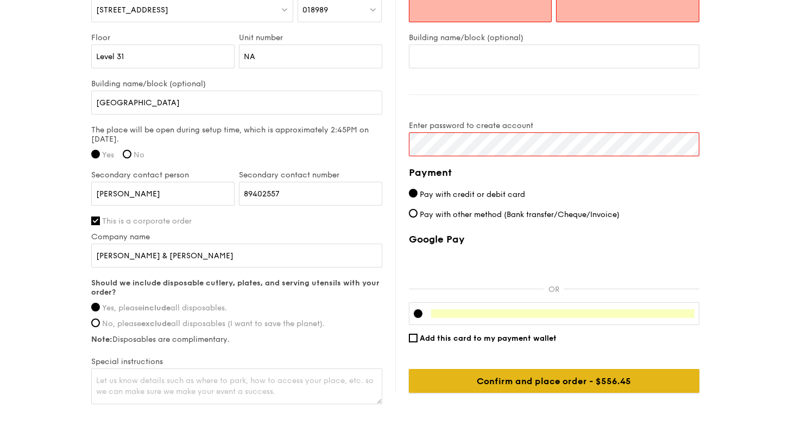
click at [633, 374] on input "Confirm and place order - $556.45" at bounding box center [554, 381] width 290 height 24
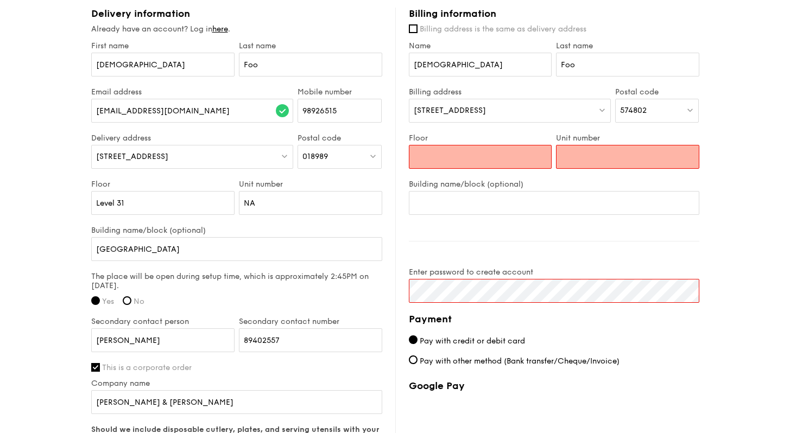
scroll to position [544, 0]
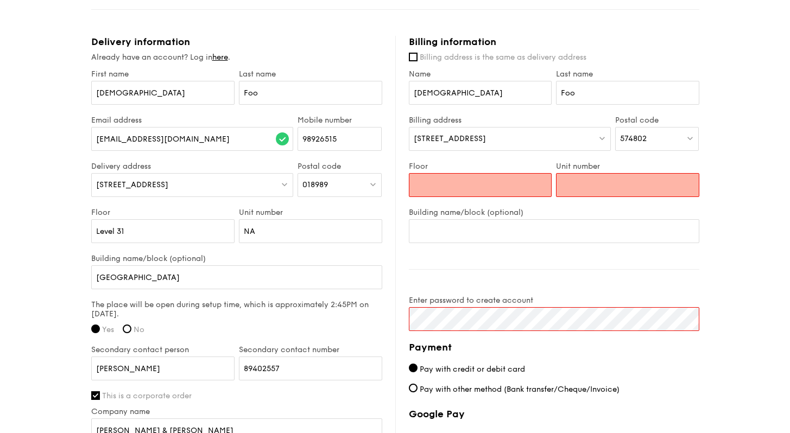
click at [512, 183] on input "Floor" at bounding box center [480, 185] width 143 height 24
type input "n"
type input "N/A"
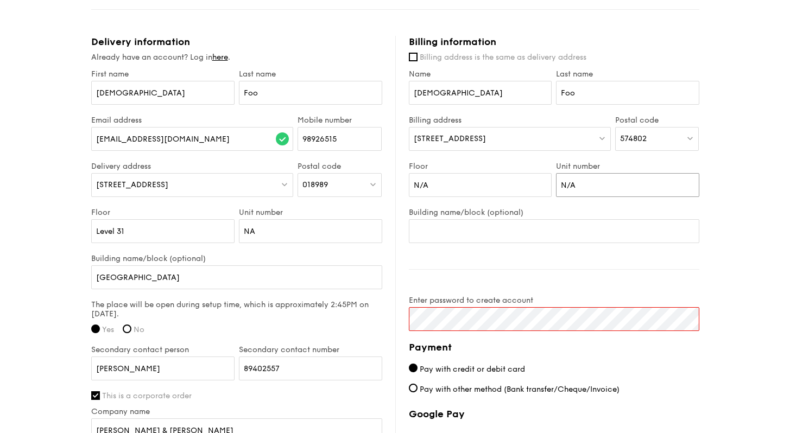
type input "N/A"
click at [692, 215] on label "Building name/block (optional)" at bounding box center [554, 212] width 290 height 9
click at [692, 219] on input "Building name/block (optional)" at bounding box center [554, 231] width 290 height 24
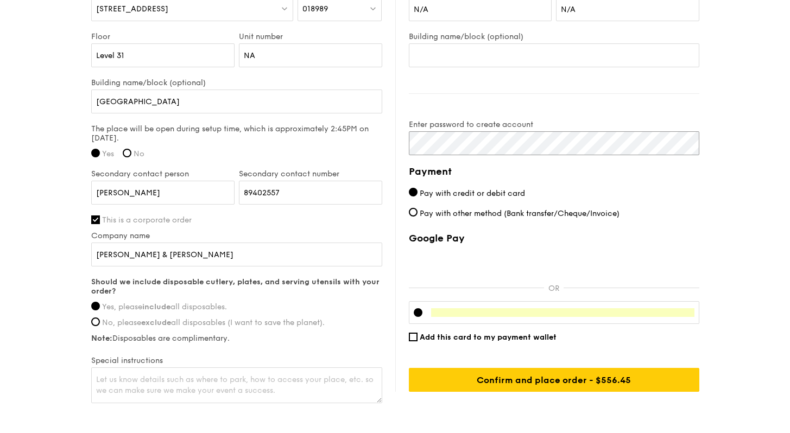
scroll to position [779, 0]
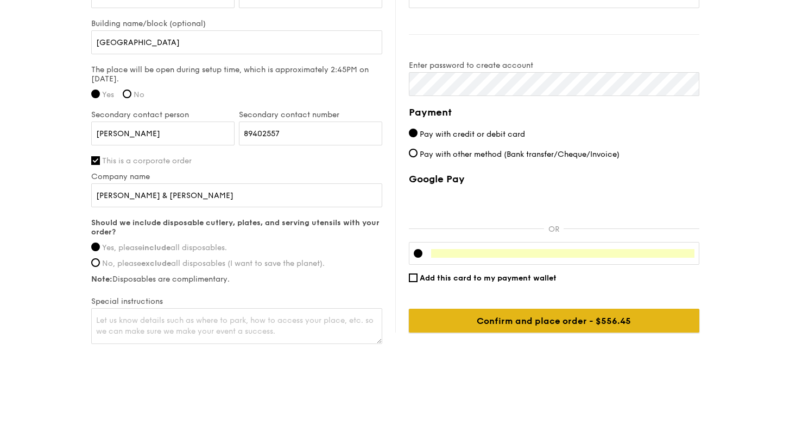
click at [600, 321] on input "Confirm and place order - $556.45" at bounding box center [554, 321] width 290 height 24
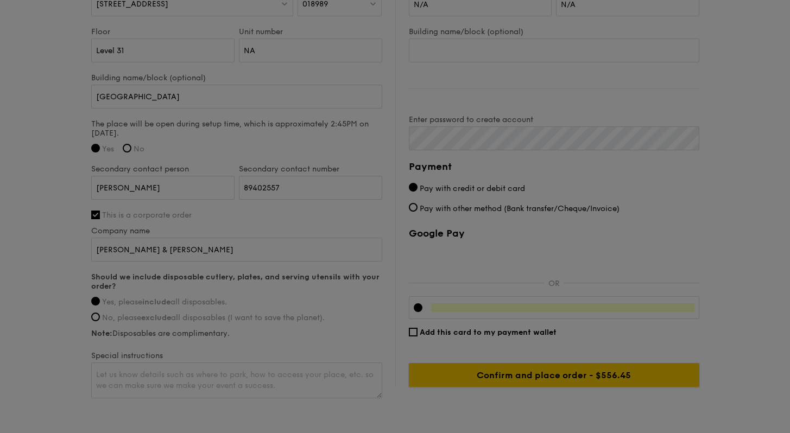
scroll to position [704, 0]
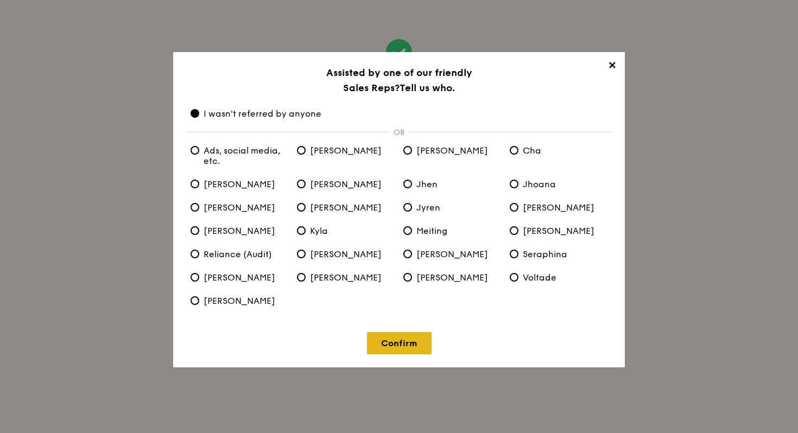
click at [391, 347] on link "Confirm" at bounding box center [399, 343] width 65 height 22
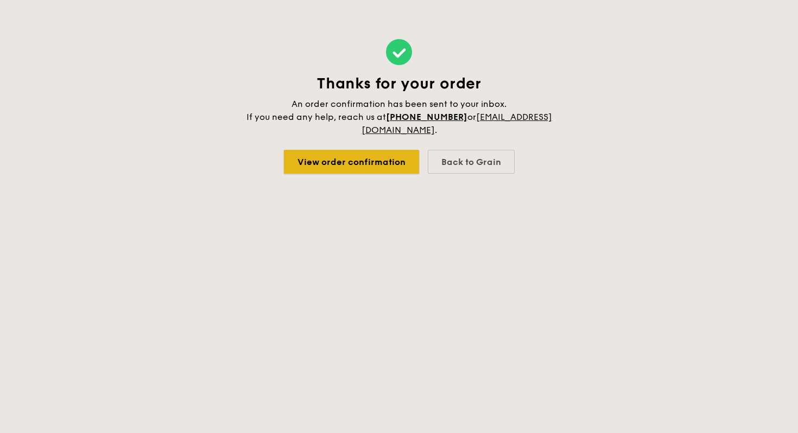
click at [364, 172] on link "View order confirmation" at bounding box center [351, 162] width 135 height 24
